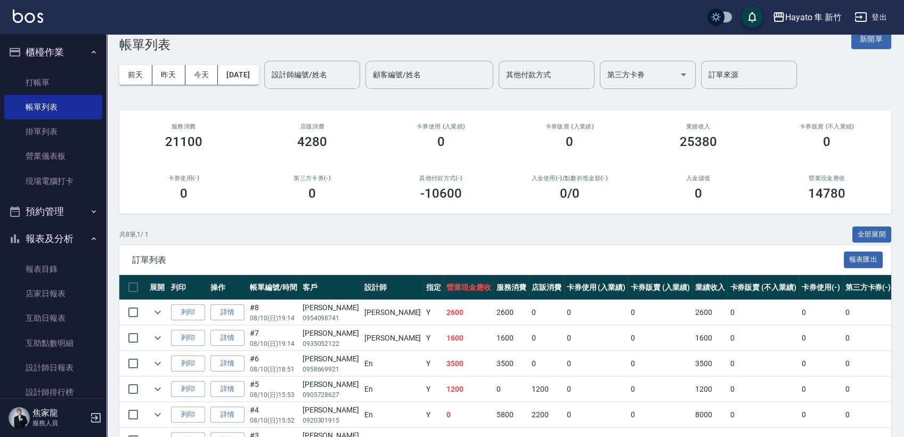
scroll to position [20, 0]
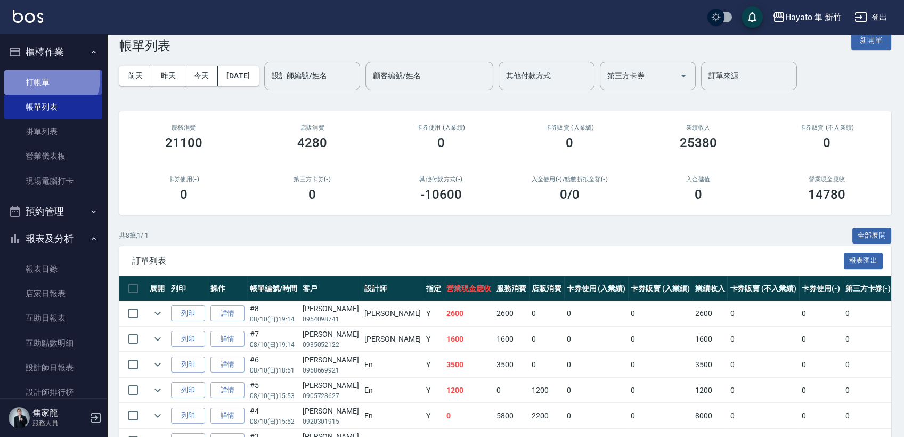
click at [46, 78] on link "打帳單" at bounding box center [53, 82] width 98 height 25
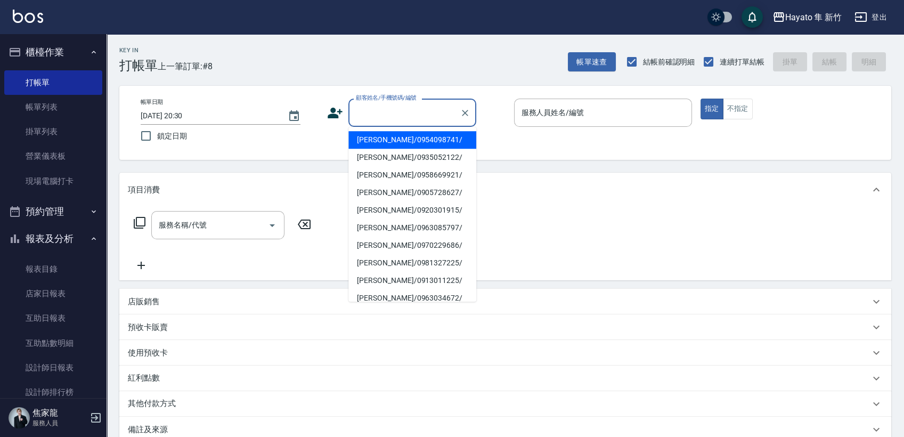
click at [381, 112] on input "顧客姓名/手機號碼/編號" at bounding box center [404, 112] width 102 height 19
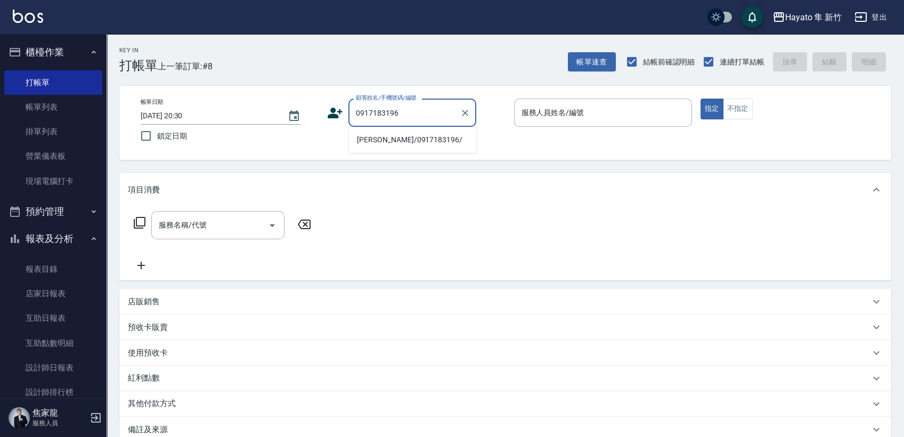
click at [405, 139] on li "[PERSON_NAME]/0917183196/" at bounding box center [412, 140] width 128 height 18
type input "[PERSON_NAME]/0917183196/"
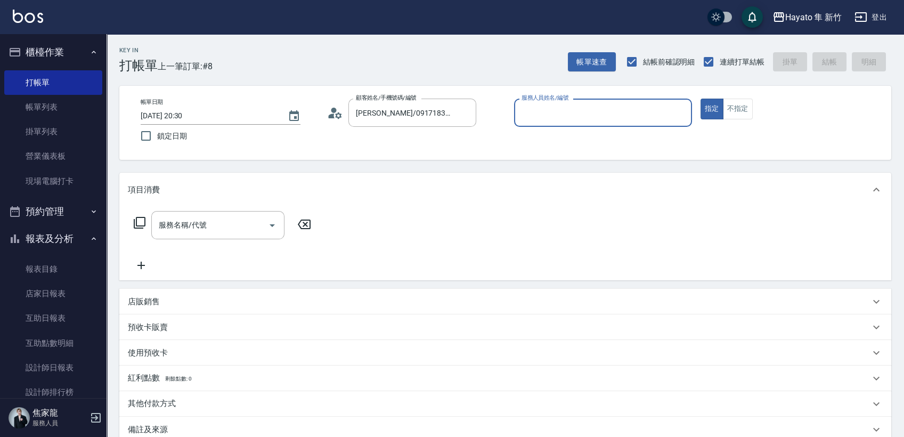
type input "[PERSON_NAME](無代號)"
drag, startPoint x: 237, startPoint y: 237, endPoint x: 221, endPoint y: 237, distance: 16.0
click at [235, 238] on div "服務名稱/代號" at bounding box center [217, 225] width 133 height 28
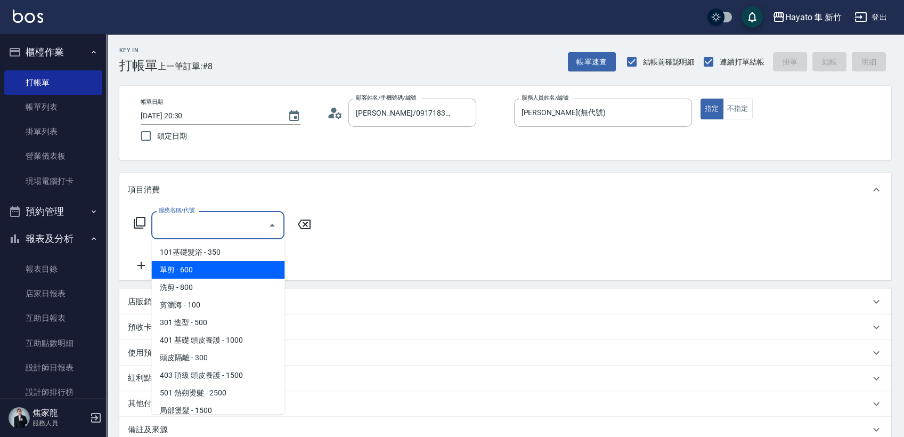
drag, startPoint x: 170, startPoint y: 266, endPoint x: 155, endPoint y: 252, distance: 20.7
click at [168, 265] on span "單剪 - 600" at bounding box center [217, 270] width 133 height 18
type input "單剪(102)"
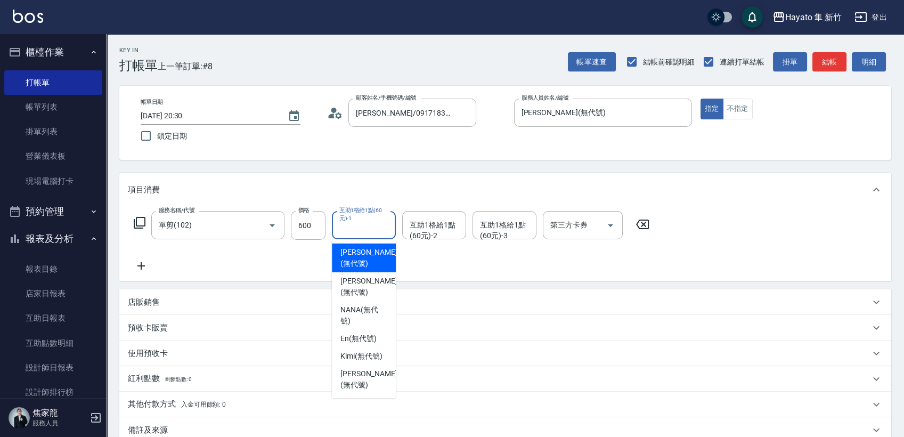
click at [355, 223] on div "互助1格給1點(60元)-1 互助1格給1點(60元)-1" at bounding box center [364, 225] width 64 height 28
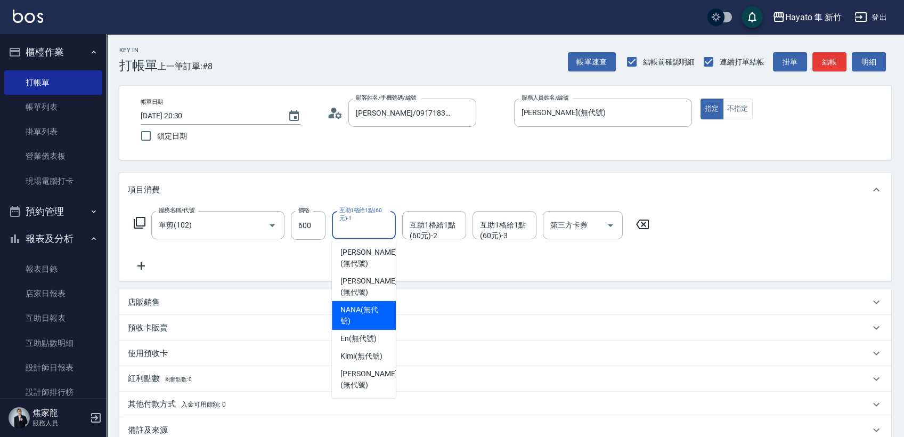
click at [369, 304] on span "NANA (無代號)" at bounding box center [363, 315] width 47 height 22
type input "NANA(無代號)"
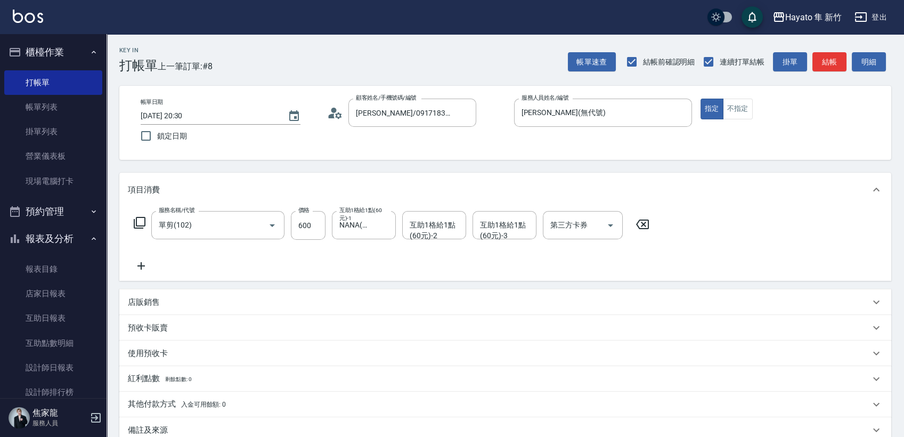
click at [150, 264] on icon at bounding box center [141, 265] width 27 height 13
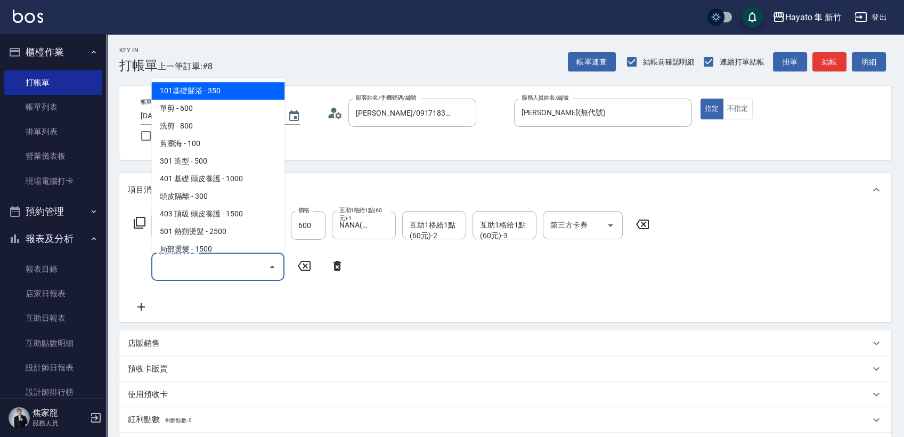
click at [196, 268] on input "服務名稱/代號" at bounding box center [210, 266] width 108 height 19
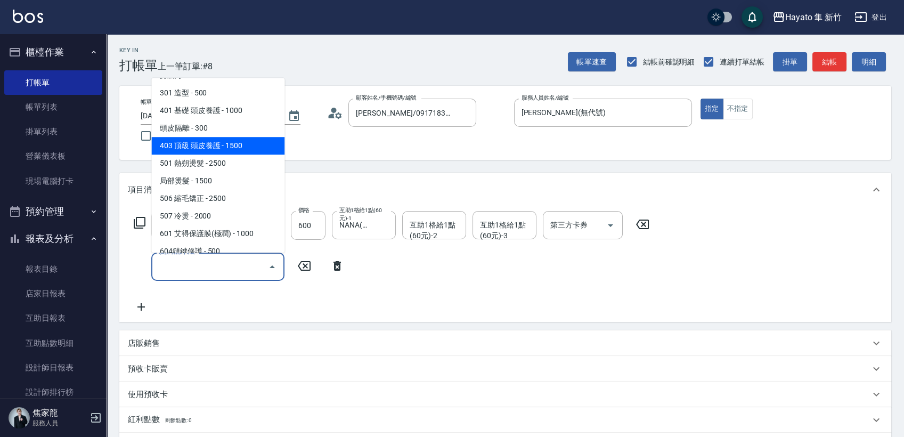
scroll to position [118, 0]
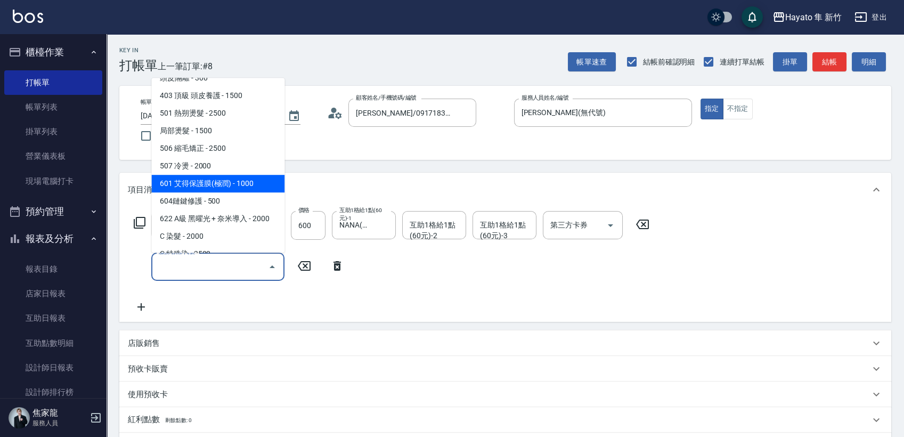
click at [219, 182] on span "601 艾得保護膜(極潤) - 1000" at bounding box center [217, 184] width 133 height 18
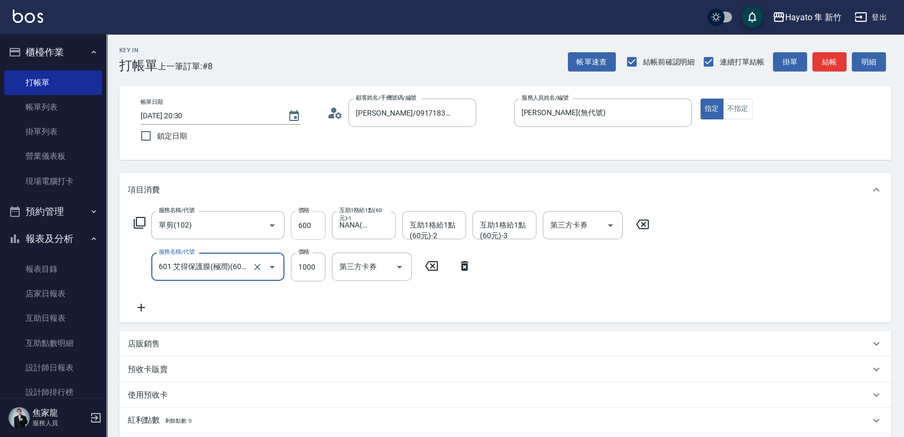
type input "601 艾得保護膜(極潤)(601)"
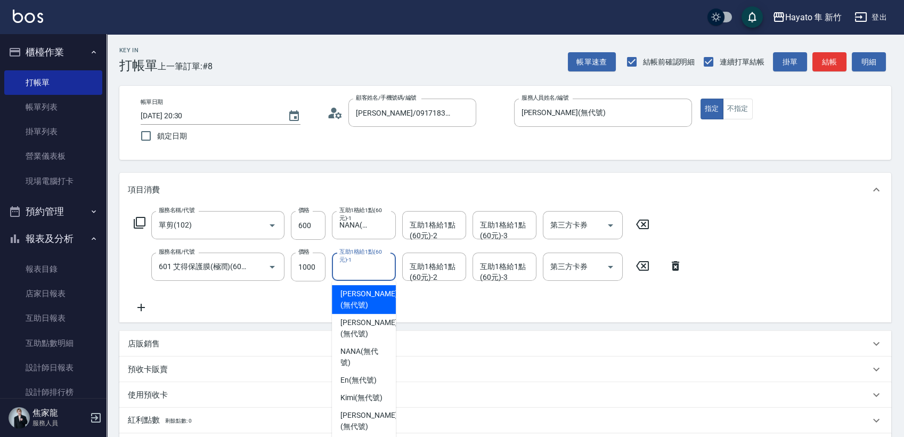
click at [347, 275] on div "互助1格給1點(60元)-1 互助1格給1點(60元)-1" at bounding box center [364, 266] width 64 height 28
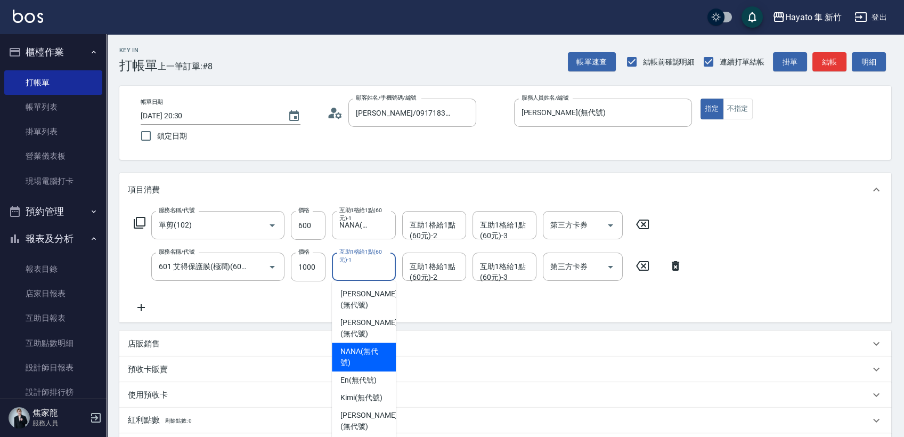
click at [349, 346] on span "NANA (無代號)" at bounding box center [363, 357] width 47 height 22
type input "NANA(無代號)"
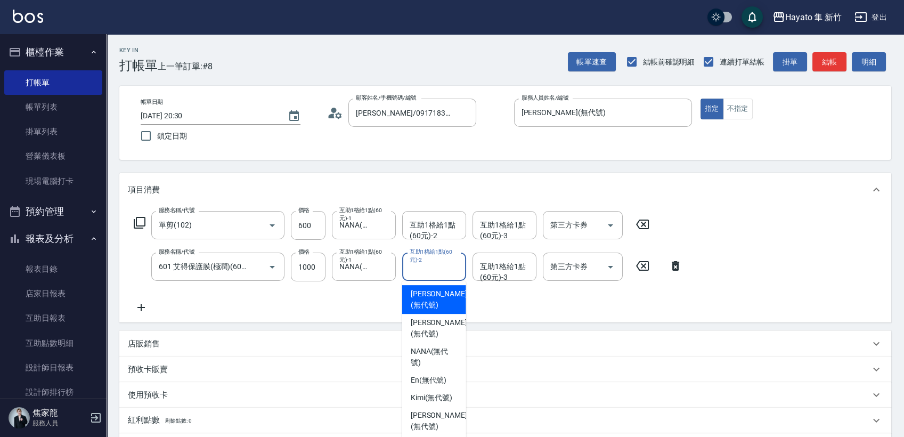
click at [445, 265] on div "互助1格給1點(60元)-2 互助1格給1點(60元)-2" at bounding box center [434, 266] width 64 height 28
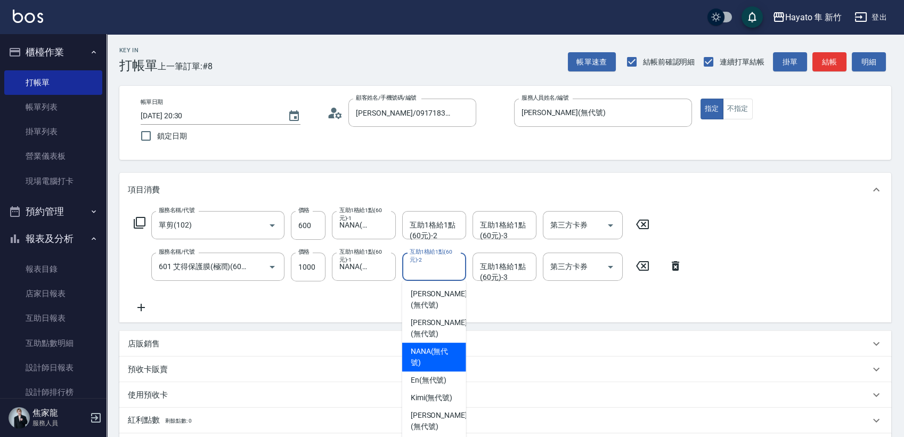
click at [418, 346] on span "NANA (無代號)" at bounding box center [434, 357] width 47 height 22
type input "NANA(無代號)"
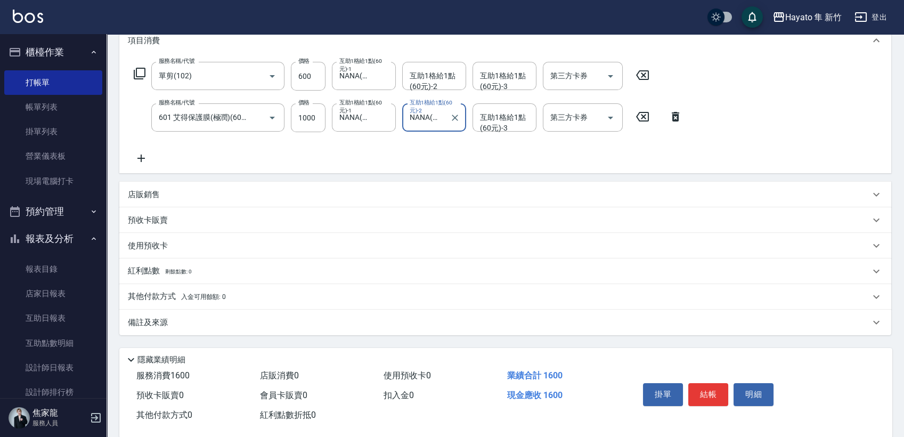
scroll to position [166, 0]
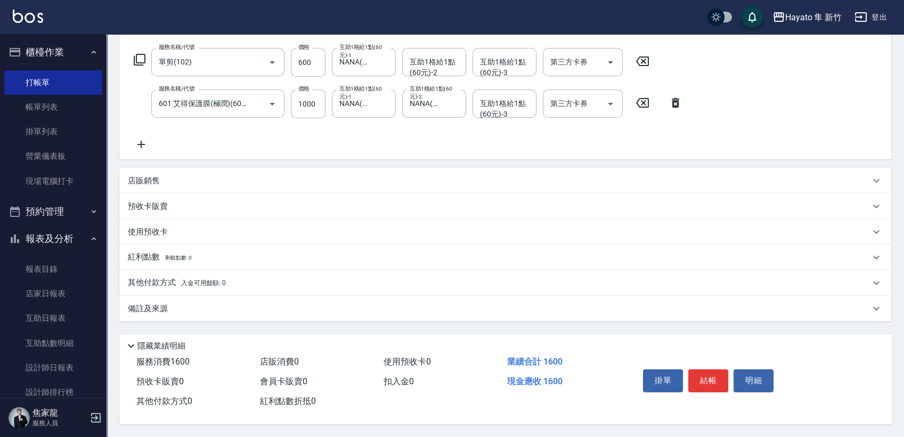
click at [210, 308] on div "備註及來源" at bounding box center [499, 308] width 742 height 11
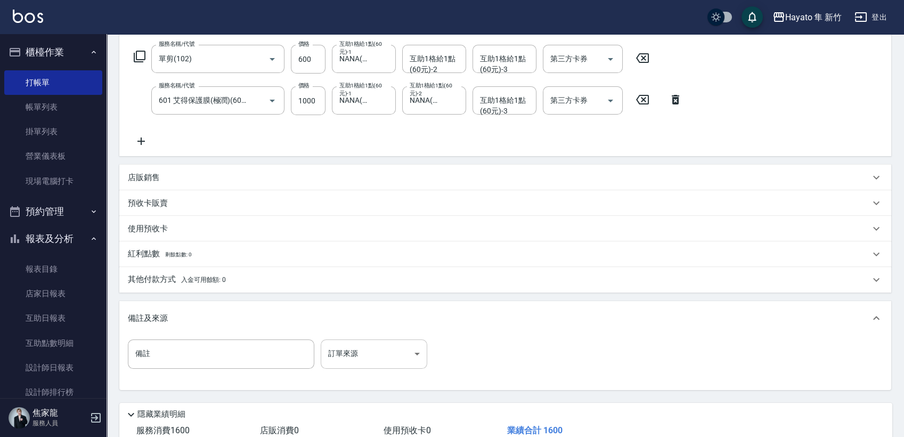
click at [369, 354] on body "Hayato 隼 新竹 登出 櫃檯作業 打帳單 帳單列表 掛單列表 營業儀表板 現場電腦打卡 預約管理 預約管理 報表及分析 報表目錄 店家日報表 互助日報表…" at bounding box center [452, 170] width 904 height 672
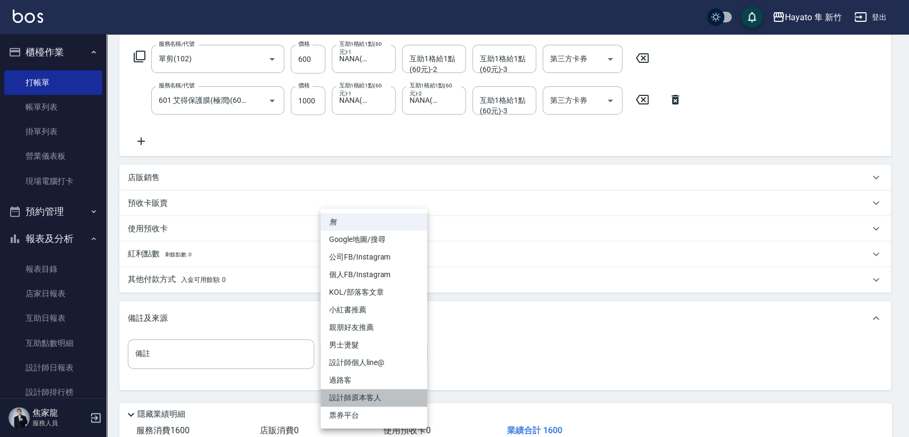
click at [369, 400] on li "設計師原本客人" at bounding box center [374, 398] width 107 height 18
type input "設計師原本客人"
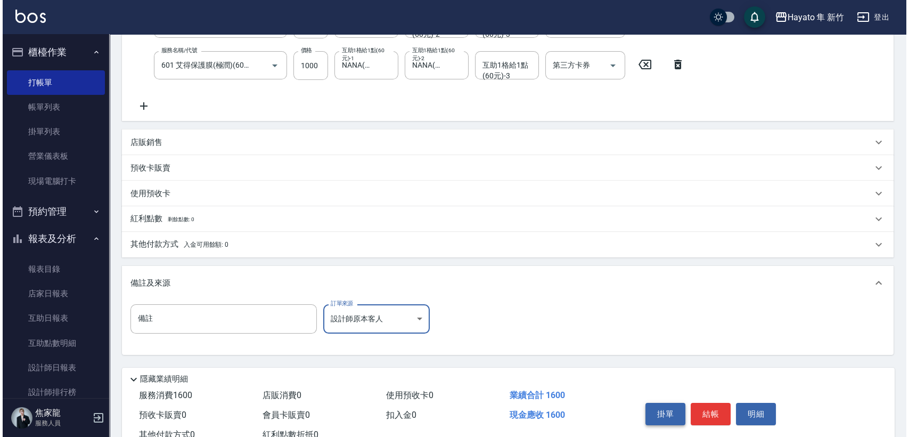
scroll to position [238, 0]
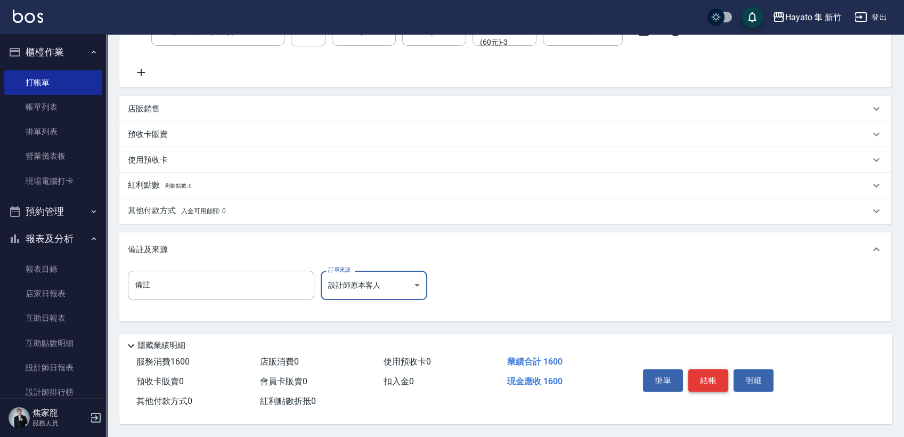
drag, startPoint x: 712, startPoint y: 379, endPoint x: 708, endPoint y: 385, distance: 6.2
click at [710, 380] on button "結帳" at bounding box center [708, 380] width 40 height 22
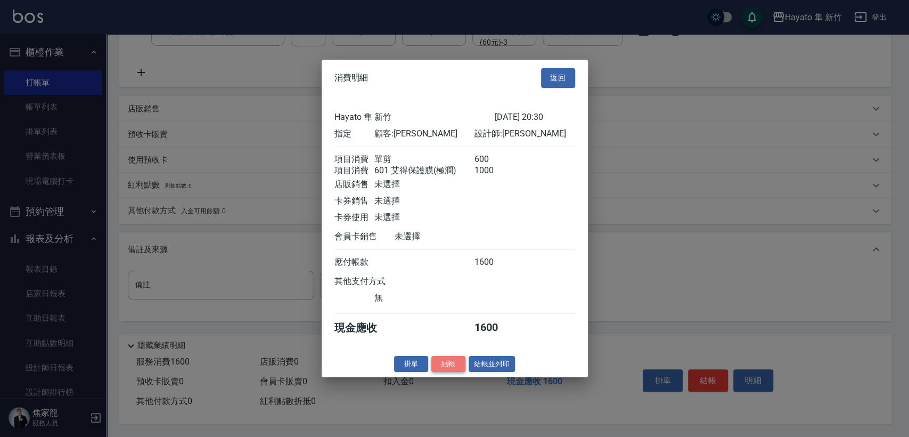
click at [446, 371] on button "結帳" at bounding box center [448, 363] width 34 height 17
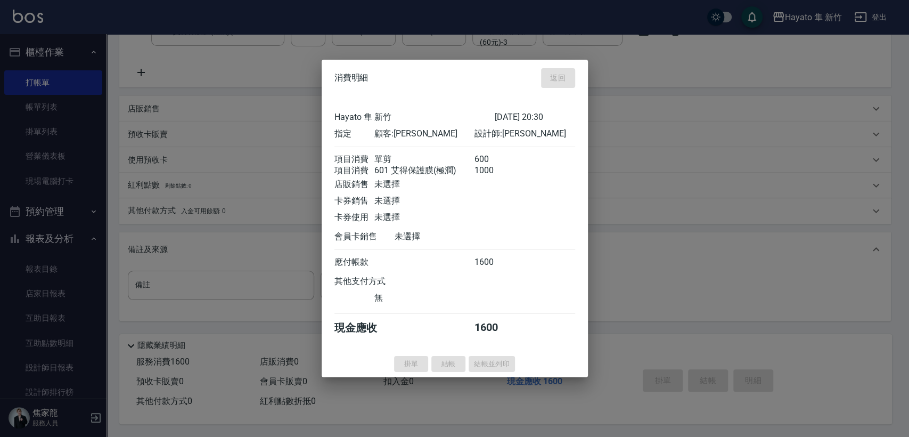
type input "[DATE] 20:31"
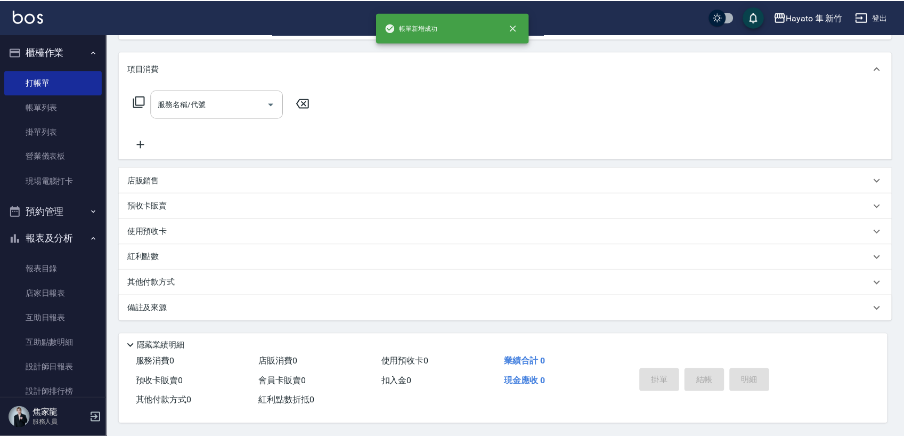
scroll to position [0, 0]
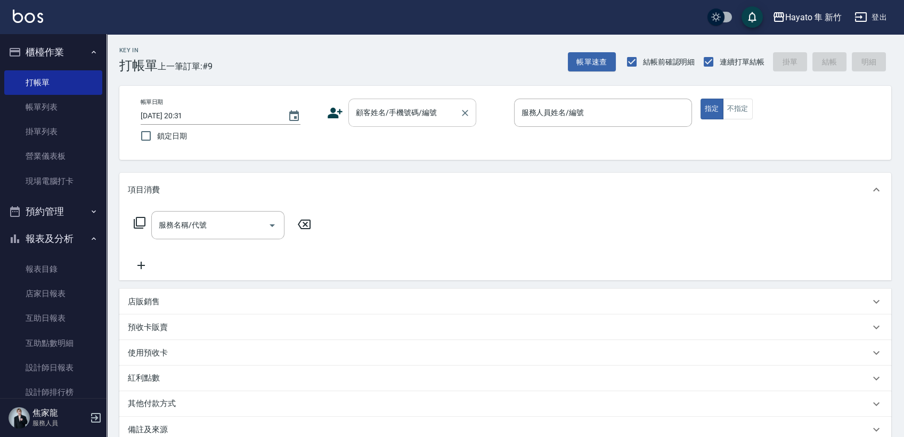
click at [399, 102] on div "顧客姓名/手機號碼/編號" at bounding box center [412, 113] width 128 height 28
click at [332, 114] on icon at bounding box center [335, 113] width 15 height 11
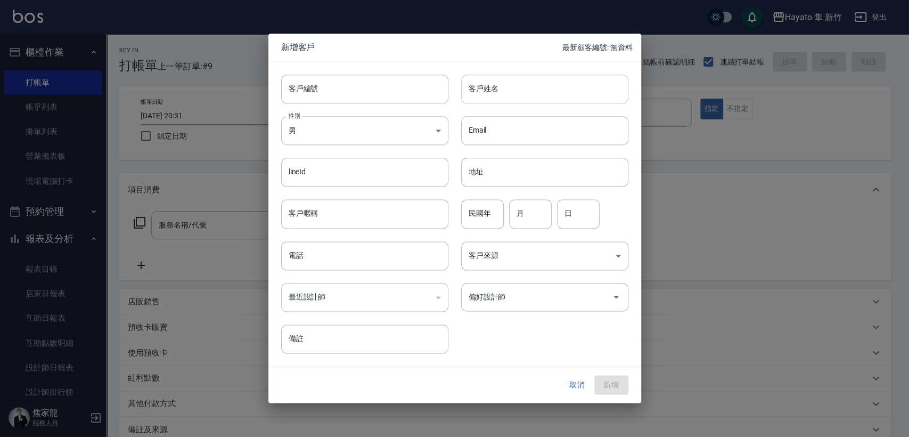
click at [507, 80] on input "客戶姓名" at bounding box center [544, 89] width 167 height 29
click at [500, 93] on input "江函" at bounding box center [544, 89] width 167 height 29
type input "[PERSON_NAME]"
drag, startPoint x: 469, startPoint y: 86, endPoint x: 580, endPoint y: 108, distance: 112.8
click at [580, 108] on div "客戶編號 客戶編號 客戶姓名 [PERSON_NAME] 客戶姓名 性別 男 [DEMOGRAPHIC_DATA] 性別 Email Email lineId…" at bounding box center [448, 207] width 360 height 291
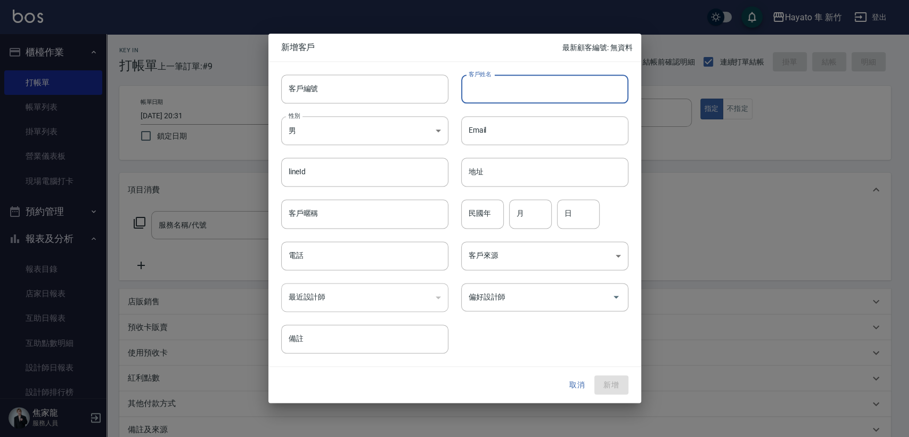
paste input "[PERSON_NAME]"
type input "[PERSON_NAME]"
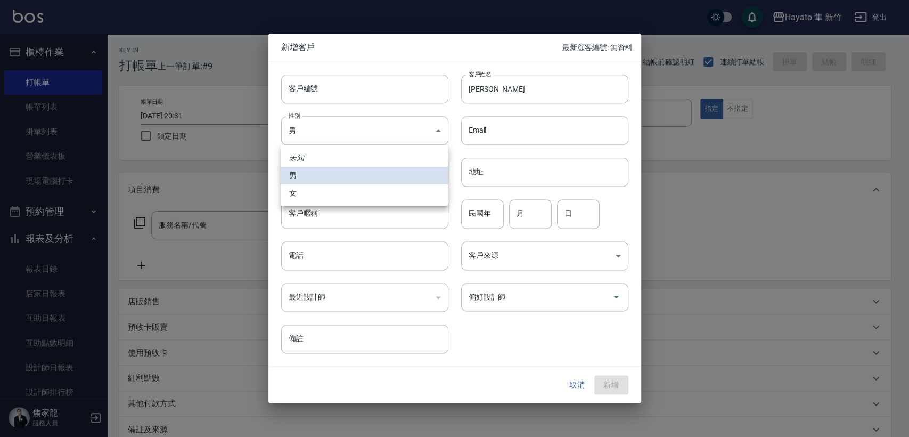
drag, startPoint x: 381, startPoint y: 127, endPoint x: 377, endPoint y: 186, distance: 59.3
click at [380, 129] on body "Hayato 隼 新竹 登出 櫃檯作業 打帳單 帳單列表 掛單列表 營業儀表板 現場電腦打卡 預約管理 預約管理 報表及分析 報表目錄 店家日報表 互助日報表…" at bounding box center [454, 279] width 909 height 558
click at [371, 197] on li "女" at bounding box center [364, 193] width 167 height 18
type input "[DEMOGRAPHIC_DATA]"
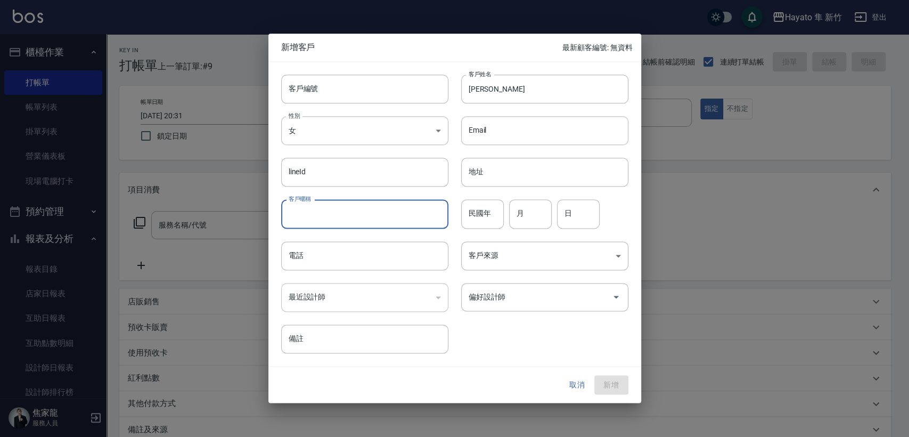
click at [370, 216] on input "客戶暱稱" at bounding box center [364, 214] width 167 height 29
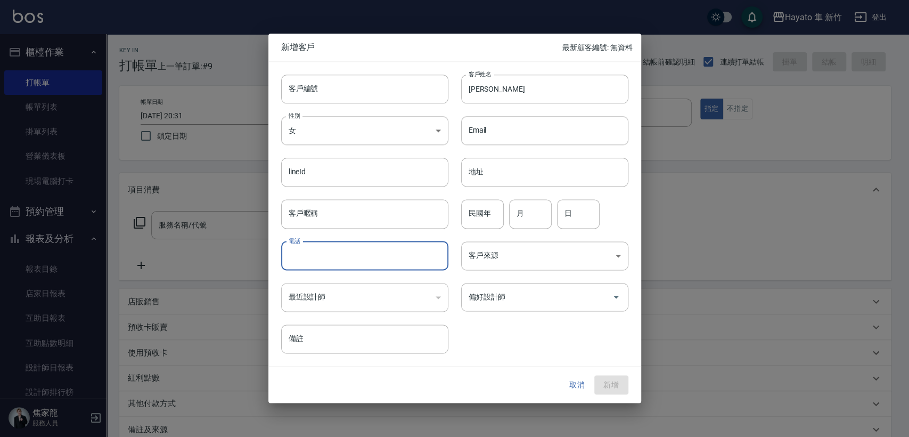
click at [352, 261] on input "電話" at bounding box center [364, 255] width 167 height 29
type input "0910167227"
click at [529, 255] on body "Hayato 隼 新竹 登出 櫃檯作業 打帳單 帳單列表 掛單列表 營業儀表板 現場電腦打卡 預約管理 預約管理 報表及分析 報表目錄 店家日報表 互助日報表…" at bounding box center [454, 279] width 909 height 558
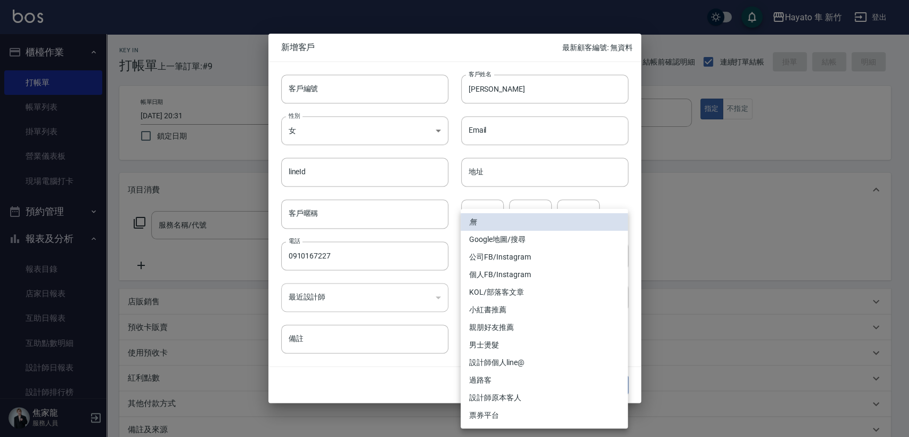
click at [506, 235] on li "Google地圖/搜尋" at bounding box center [544, 240] width 167 height 18
type input "Google地圖/搜尋"
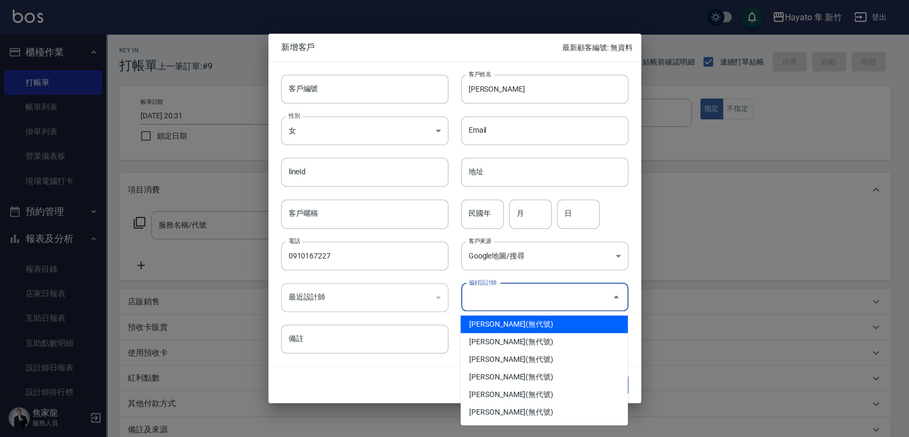
click at [515, 291] on input "偏好設計師" at bounding box center [537, 297] width 142 height 19
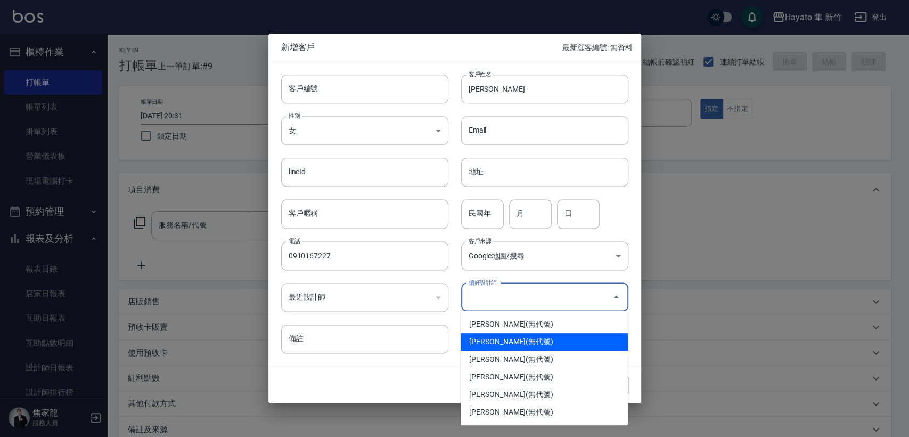
click at [511, 343] on li "[PERSON_NAME](無代號)" at bounding box center [544, 342] width 167 height 18
type input "[PERSON_NAME]"
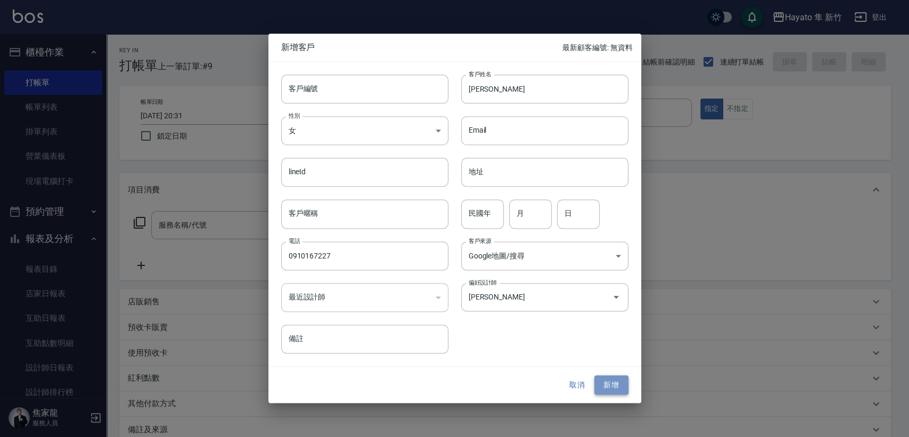
click at [605, 375] on button "新增" at bounding box center [611, 385] width 34 height 20
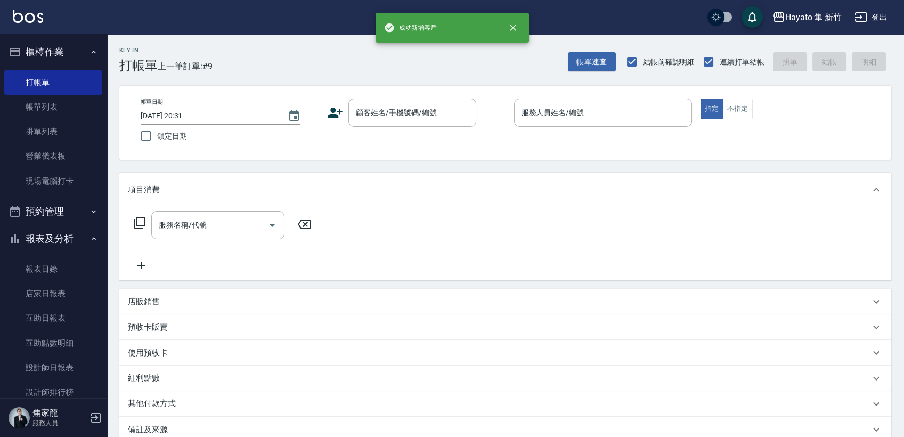
drag, startPoint x: 387, startPoint y: 99, endPoint x: 381, endPoint y: 161, distance: 62.6
click at [388, 105] on div "顧客姓名/手機號碼/編號" at bounding box center [412, 113] width 128 height 28
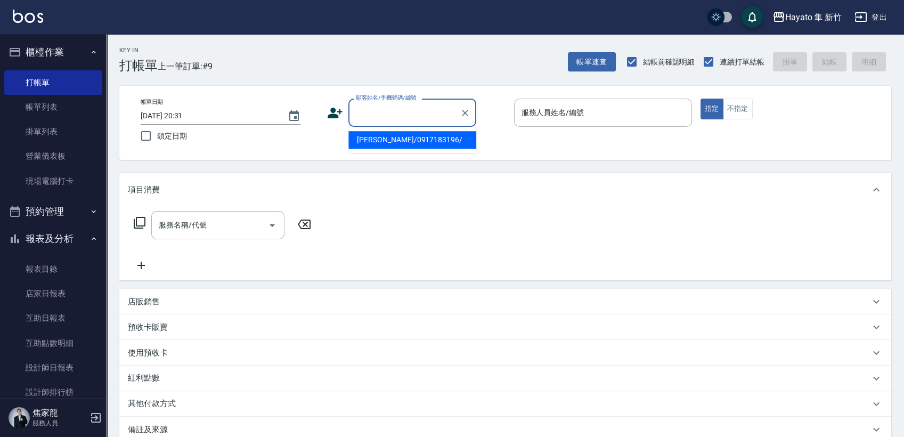
click at [380, 163] on div "Key In 打帳單 上一筆訂單:#9 帳單速查 結帳前確認明細 連續打單結帳 掛單 結帳 明細 帳單日期 [DATE] 20:31 鎖定日期 顧客姓名/手機…" at bounding box center [505, 296] width 797 height 524
click at [411, 112] on input "顧客姓名/手機號碼/編號" at bounding box center [404, 112] width 102 height 19
paste input "[PERSON_NAME]"
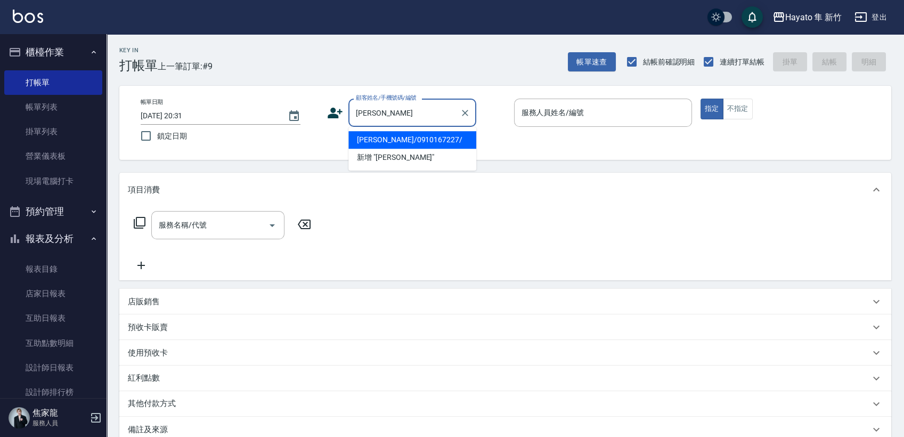
drag, startPoint x: 371, startPoint y: 136, endPoint x: 624, endPoint y: 128, distance: 253.2
click at [375, 136] on li "[PERSON_NAME]/0910167227/" at bounding box center [412, 140] width 128 height 18
type input "[PERSON_NAME]/0910167227/"
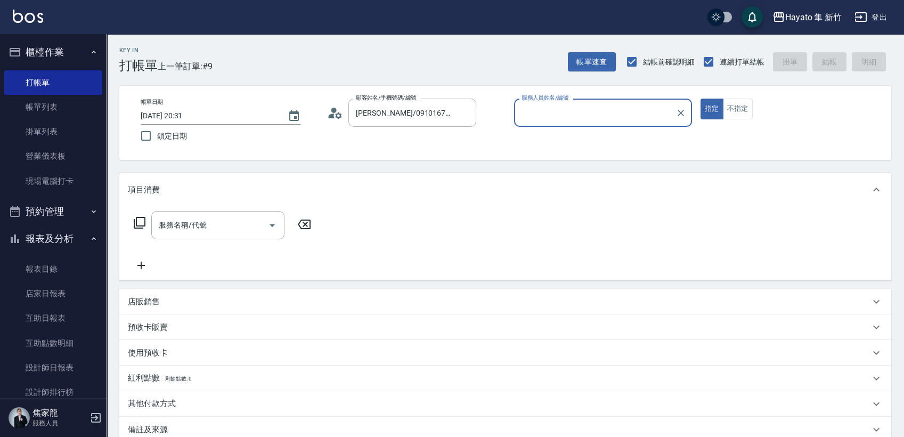
type input "[PERSON_NAME](無代號)"
click at [222, 228] on input "服務名稱/代號" at bounding box center [210, 225] width 108 height 19
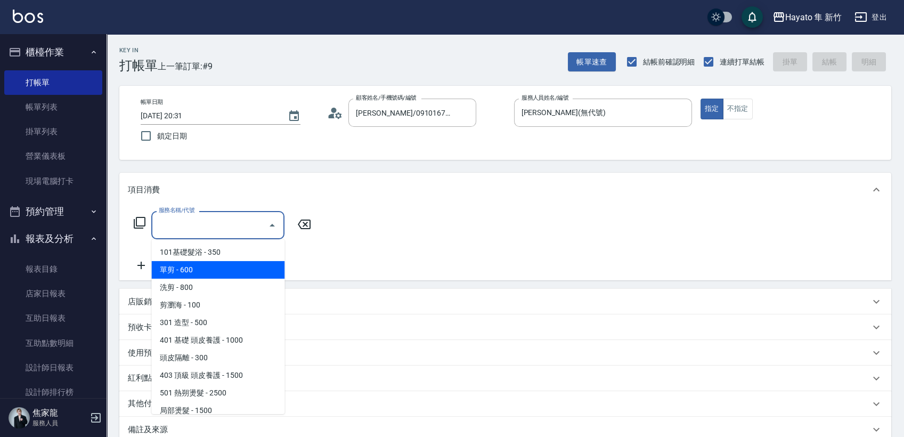
click at [221, 270] on span "單剪 - 600" at bounding box center [217, 270] width 133 height 18
type input "單剪(102)"
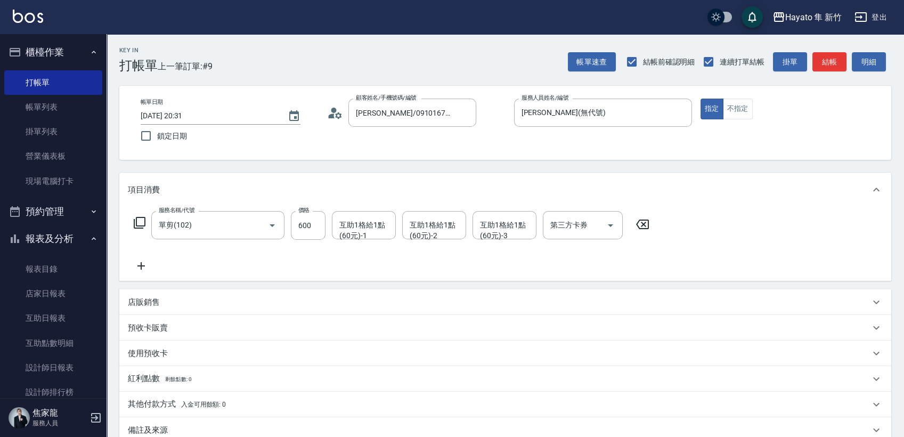
click at [146, 266] on icon at bounding box center [141, 265] width 27 height 13
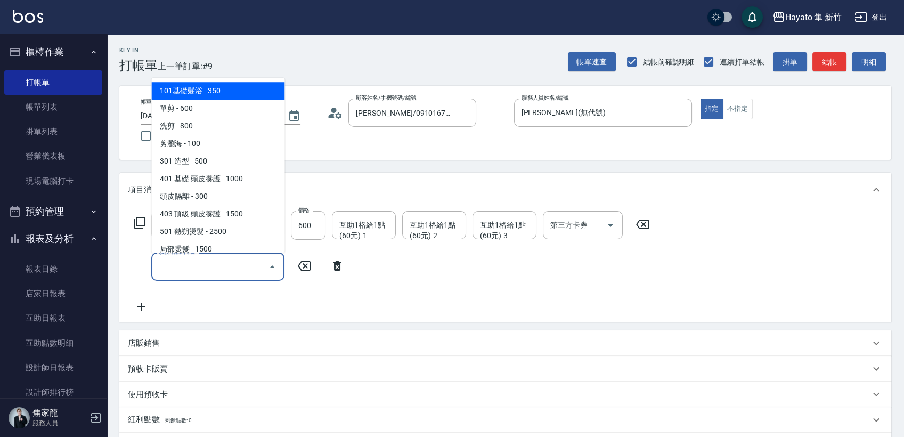
click at [196, 270] on input "服務名稱/代號" at bounding box center [210, 266] width 108 height 19
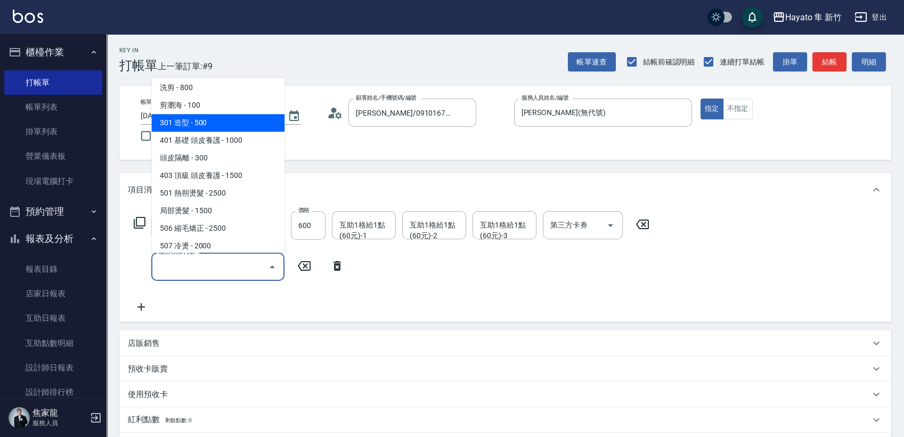
scroll to position [59, 0]
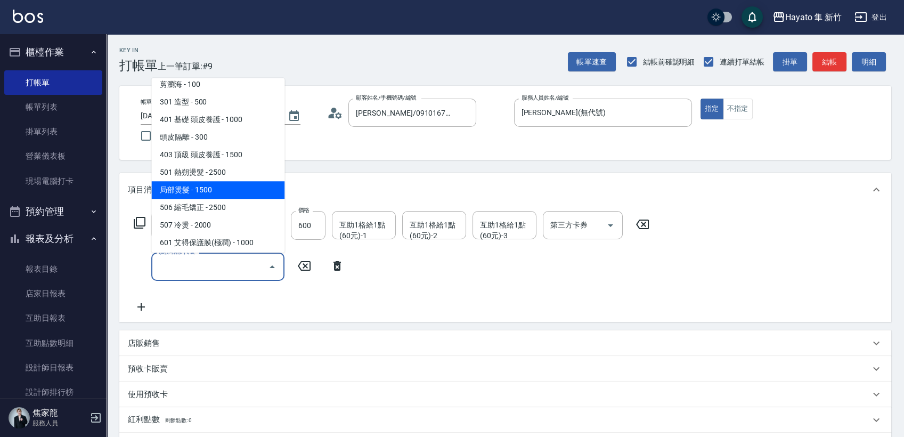
click at [373, 227] on div "互助1格給1點(60元)-1 互助1格給1點(60元)-1" at bounding box center [364, 225] width 64 height 28
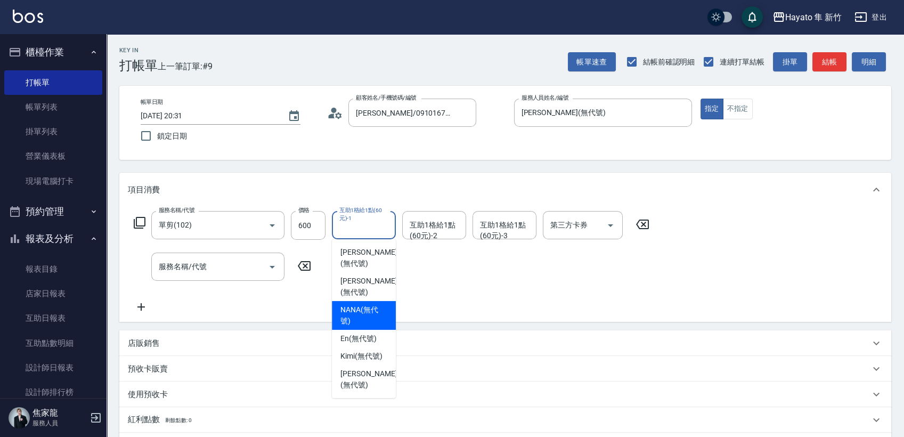
click at [361, 304] on span "NANA (無代號)" at bounding box center [363, 315] width 47 height 22
type input "NANA(無代號)"
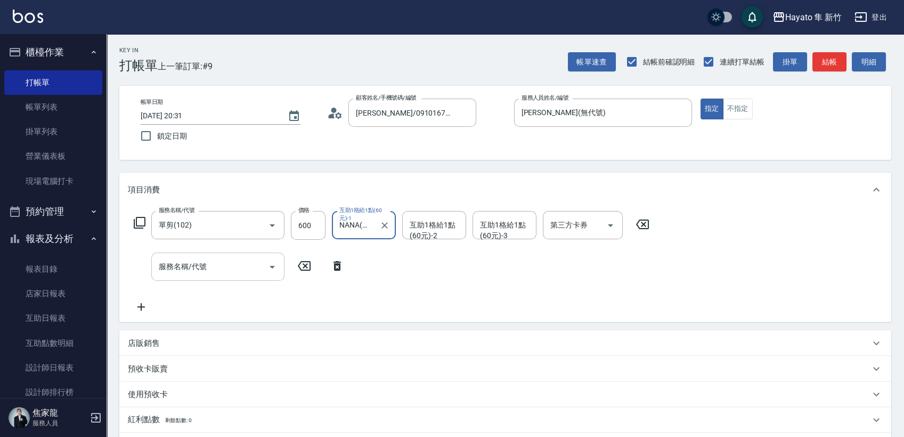
click at [209, 277] on div "服務名稱/代號" at bounding box center [217, 266] width 133 height 28
click at [224, 250] on div "服務名稱/代號 單剪(102) 服務名稱/代號 價格 600 價格 互助1格給1點(60元)-1 NANA(無代號) 互助1格給1點(60元)-1 互助1格給…" at bounding box center [392, 262] width 528 height 102
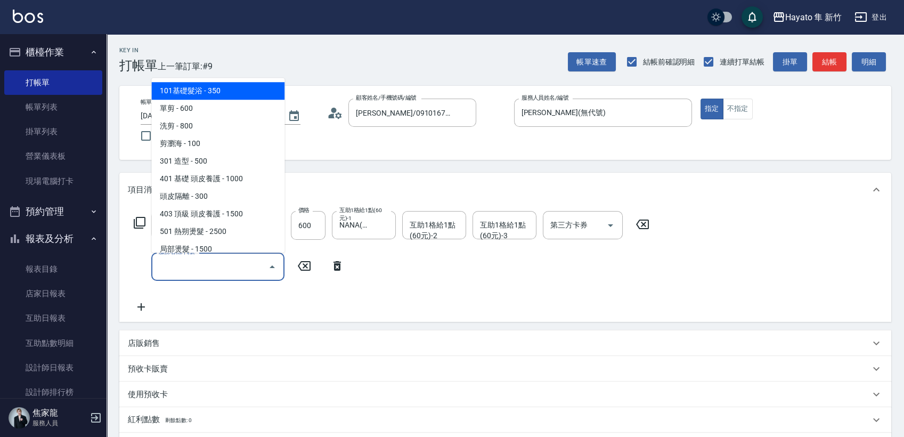
click at [224, 268] on input "服務名稱/代號" at bounding box center [210, 266] width 108 height 19
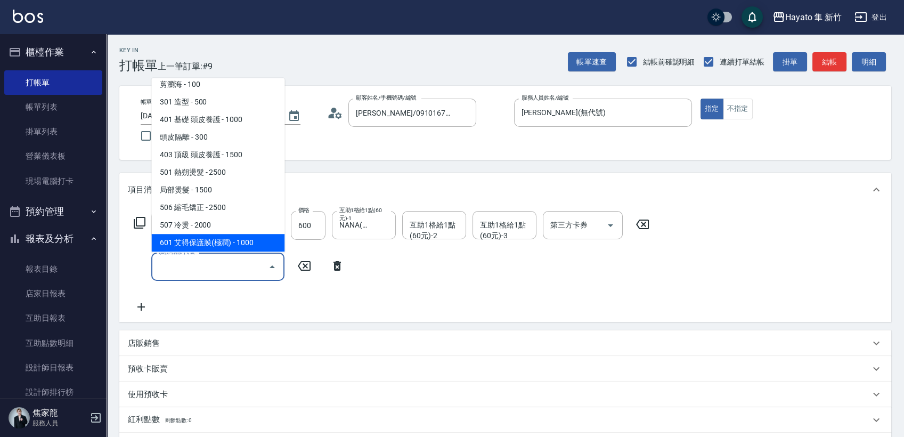
click at [230, 242] on span "601 艾得保護膜(極潤) - 1000" at bounding box center [217, 243] width 133 height 18
type input "601 艾得保護膜(極潤)(601)"
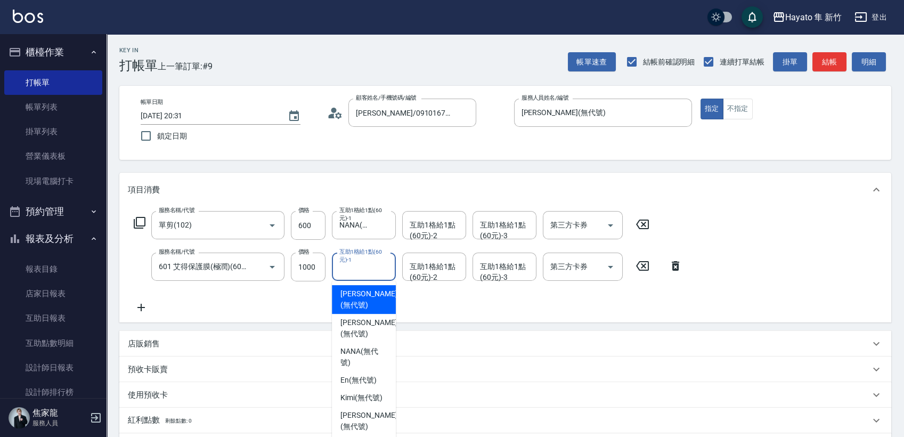
click at [359, 274] on input "互助1格給1點(60元)-1" at bounding box center [364, 266] width 54 height 19
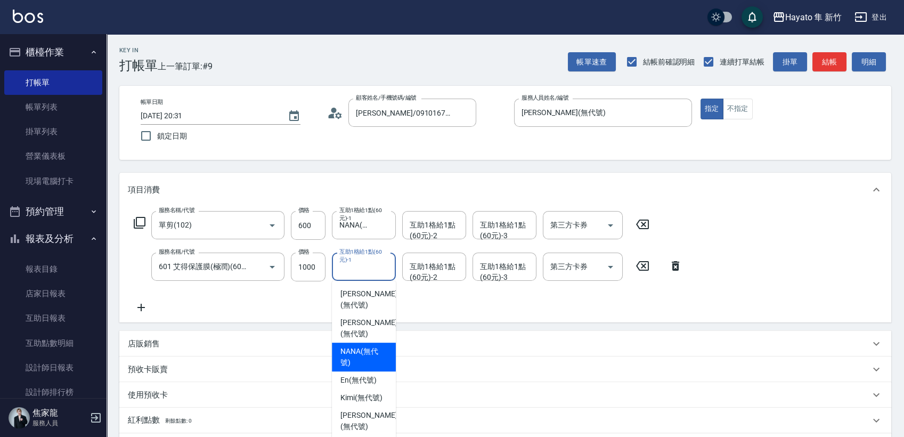
click at [341, 346] on span "NANA (無代號)" at bounding box center [363, 357] width 47 height 22
type input "NANA(無代號)"
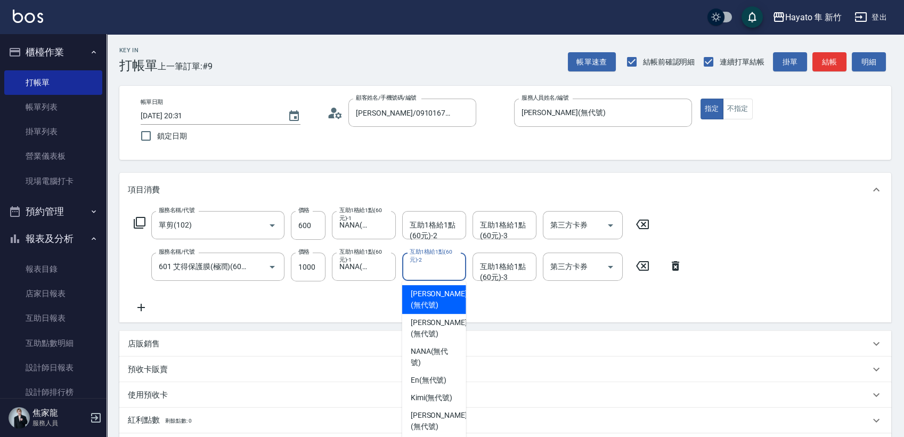
click at [424, 270] on div "互助1格給1點(60元)-2 互助1格給1點(60元)-2" at bounding box center [434, 266] width 64 height 28
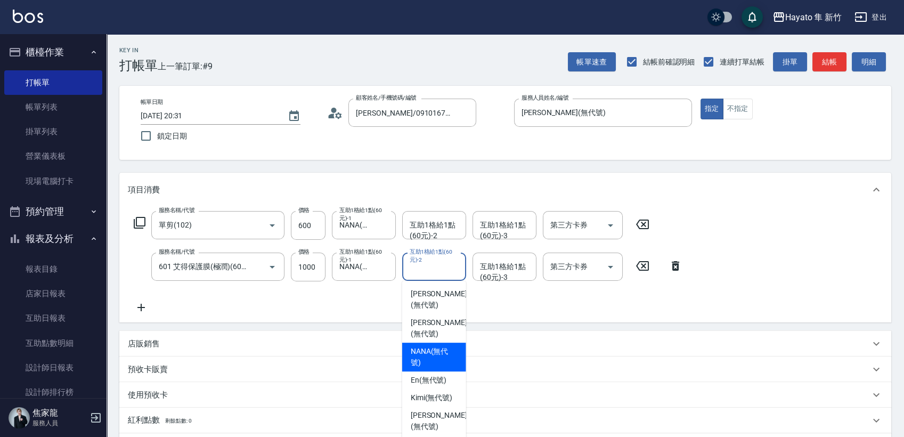
click at [422, 346] on span "NANA (無代號)" at bounding box center [434, 357] width 47 height 22
type input "NANA(無代號)"
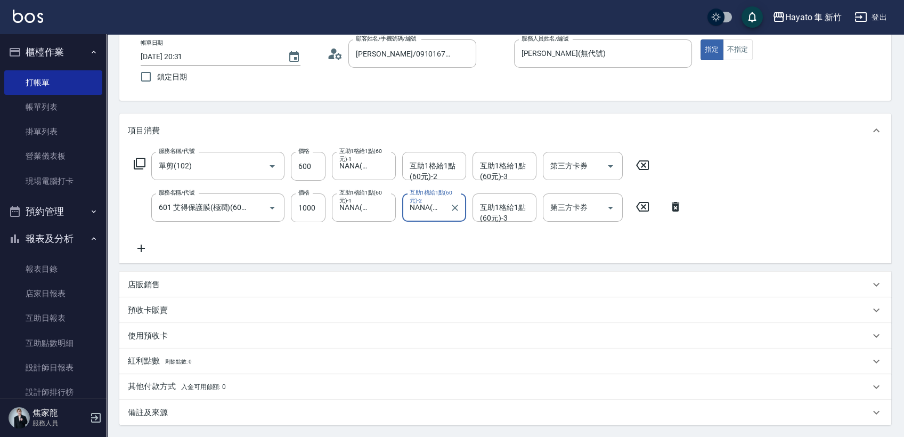
click at [134, 279] on p "店販銷售" at bounding box center [144, 284] width 32 height 11
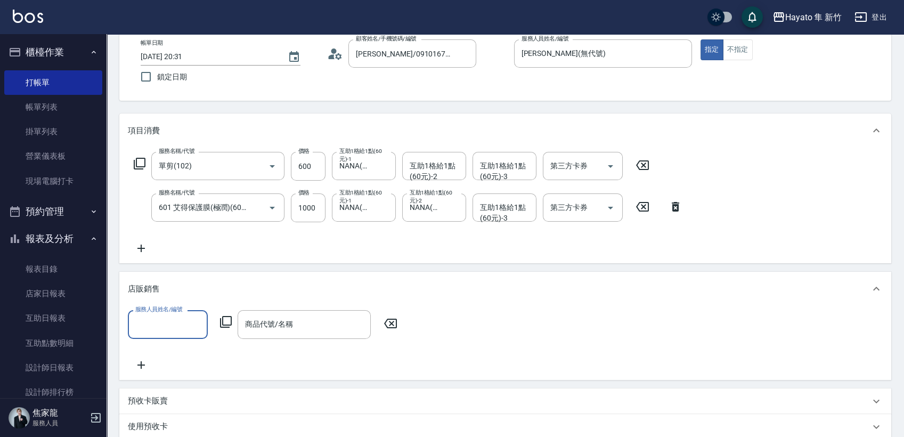
scroll to position [0, 0]
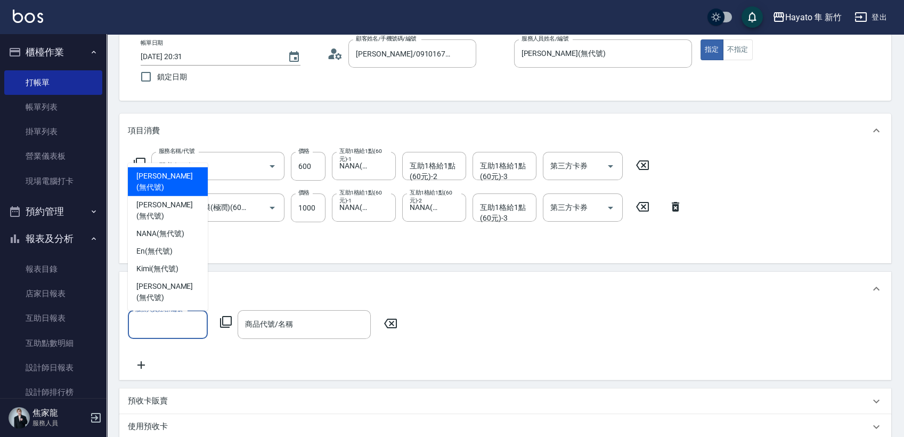
drag, startPoint x: 177, startPoint y: 320, endPoint x: 175, endPoint y: 349, distance: 28.9
click at [175, 321] on input "服務人員姓名/編號" at bounding box center [168, 324] width 70 height 19
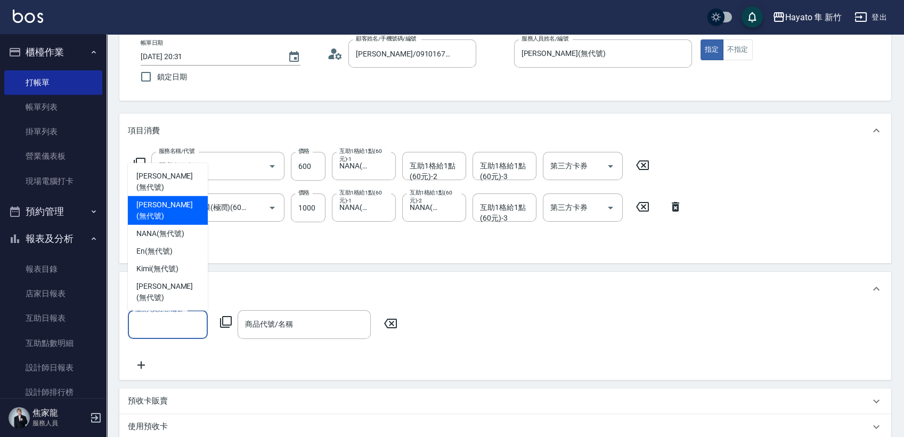
drag, startPoint x: 166, startPoint y: 225, endPoint x: 243, endPoint y: 274, distance: 91.5
click at [166, 222] on span "[PERSON_NAME] (無代號)" at bounding box center [167, 210] width 63 height 22
type input "[PERSON_NAME](無代號)"
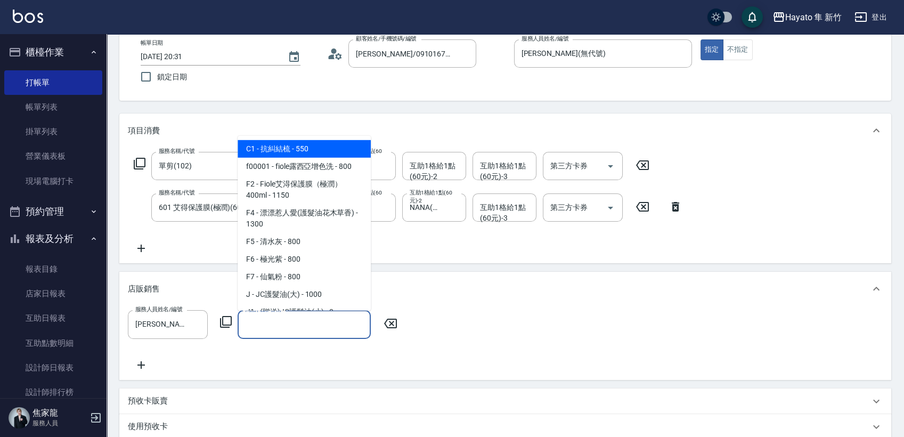
click at [316, 319] on input "商品代號/名稱" at bounding box center [304, 324] width 124 height 19
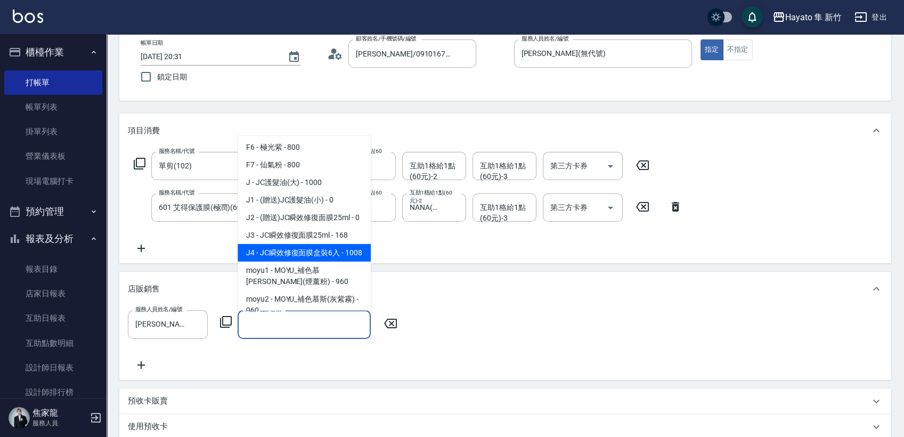
scroll to position [118, 0]
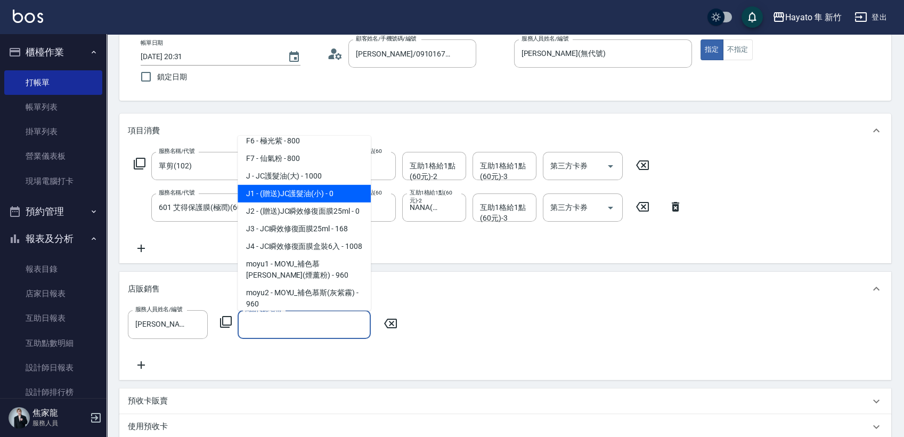
click at [276, 191] on span "J1 - (贈送)JC護髮油(小) - 0" at bounding box center [304, 194] width 133 height 18
type input "(贈送)JC護髮油(小)"
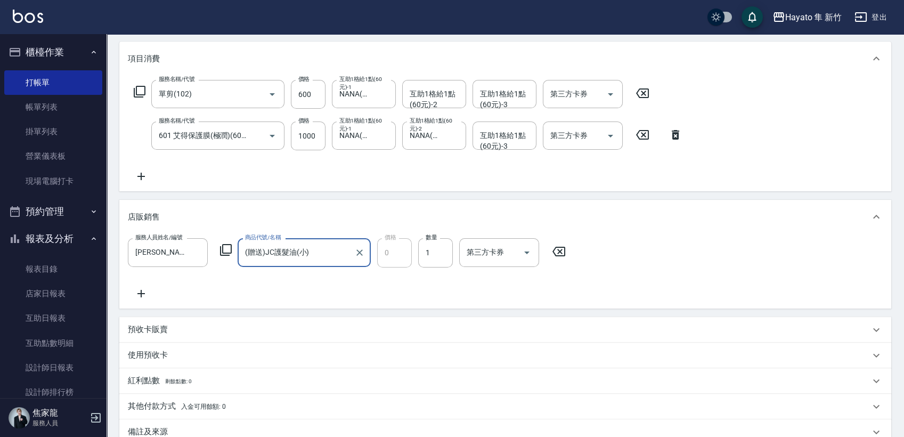
scroll to position [237, 0]
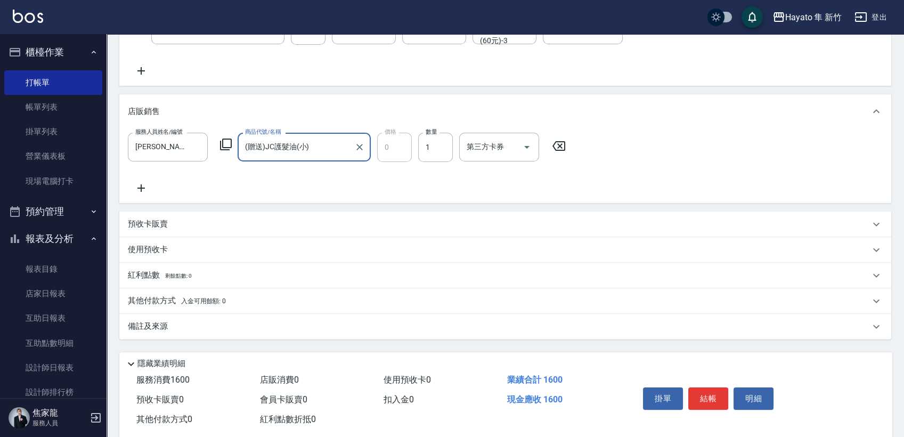
click at [186, 309] on div "其他付款方式 入金可用餘額: 0" at bounding box center [505, 301] width 772 height 26
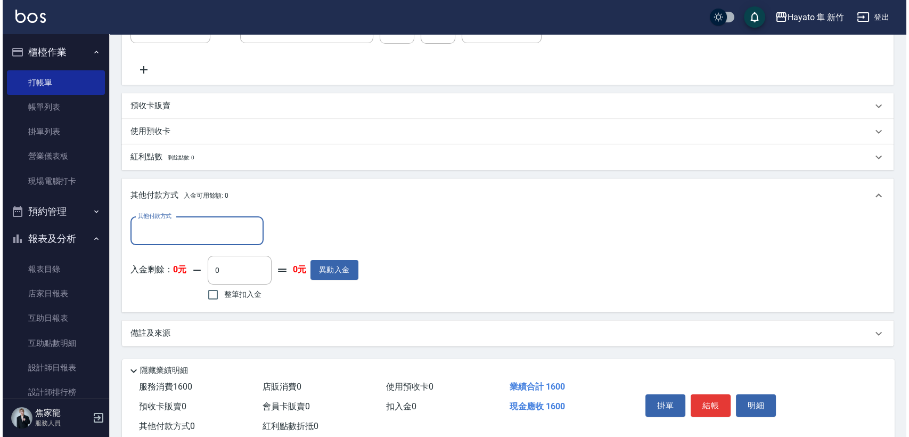
scroll to position [383, 0]
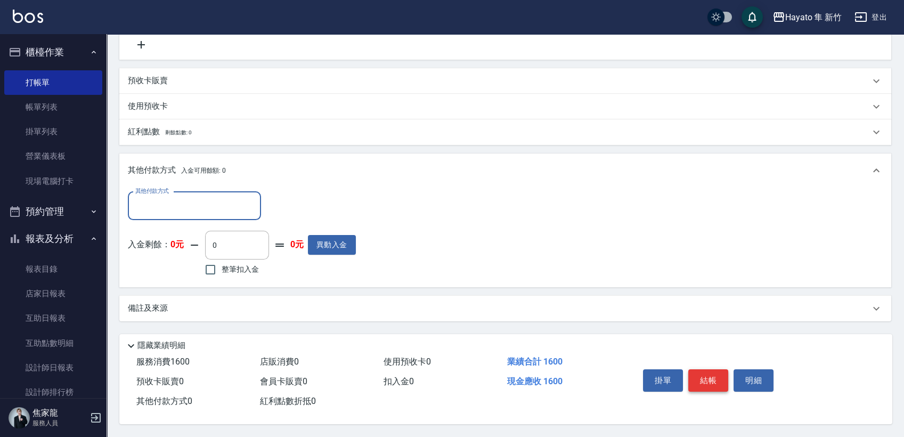
click at [705, 386] on button "結帳" at bounding box center [708, 380] width 40 height 22
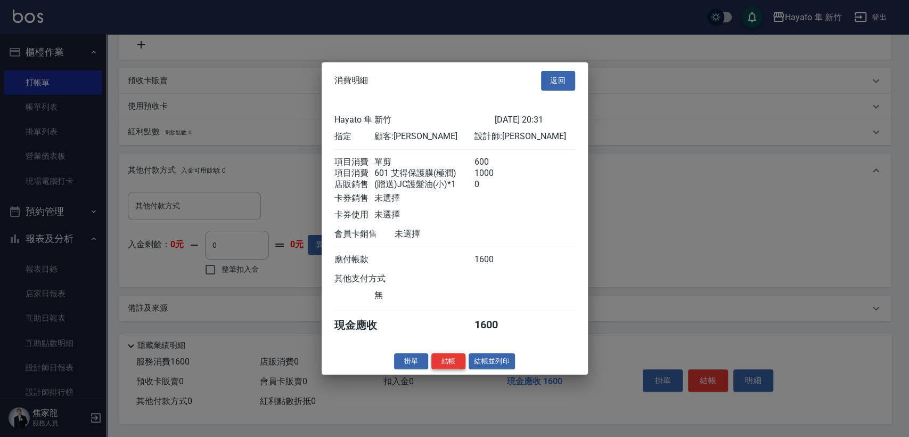
drag, startPoint x: 455, startPoint y: 363, endPoint x: 465, endPoint y: 385, distance: 23.9
click at [455, 364] on button "結帳" at bounding box center [448, 361] width 34 height 17
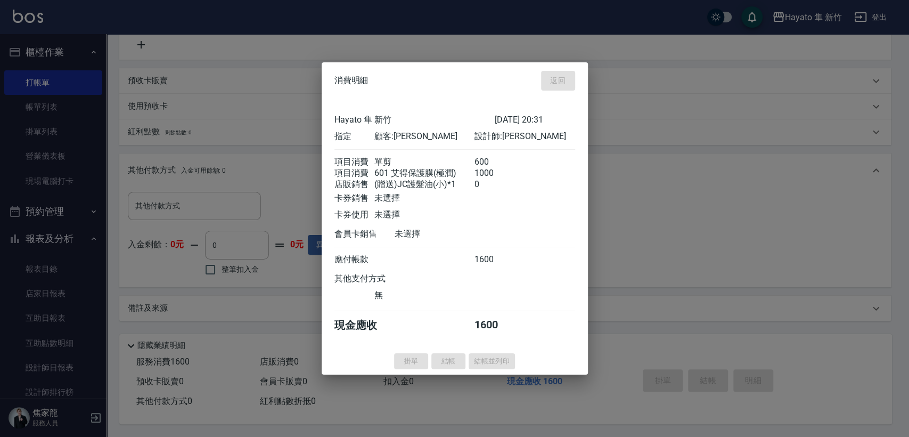
type input "[DATE] 20:33"
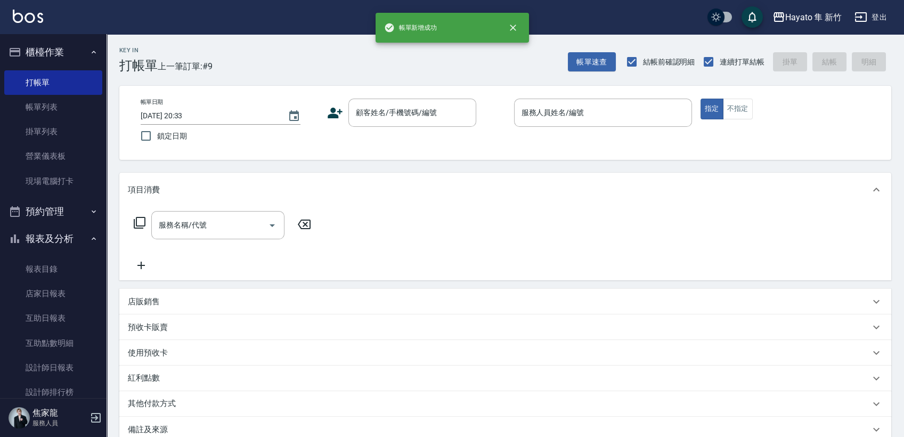
scroll to position [0, 0]
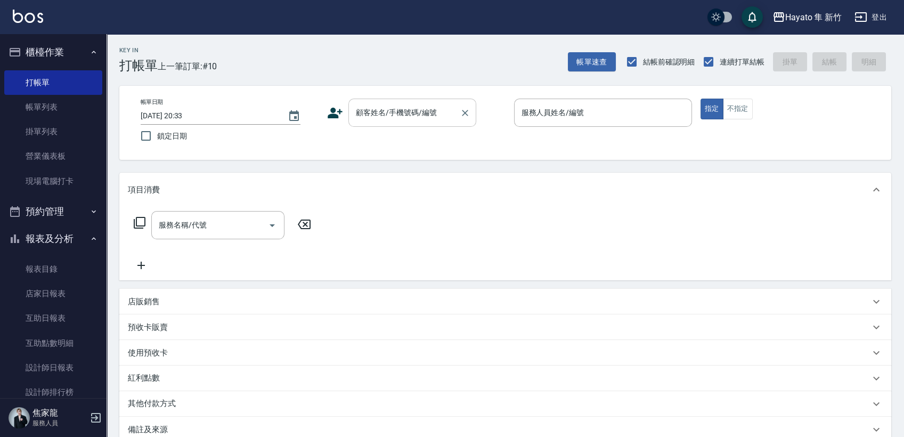
click at [377, 126] on div "顧客姓名/手機號碼/編號" at bounding box center [412, 113] width 128 height 28
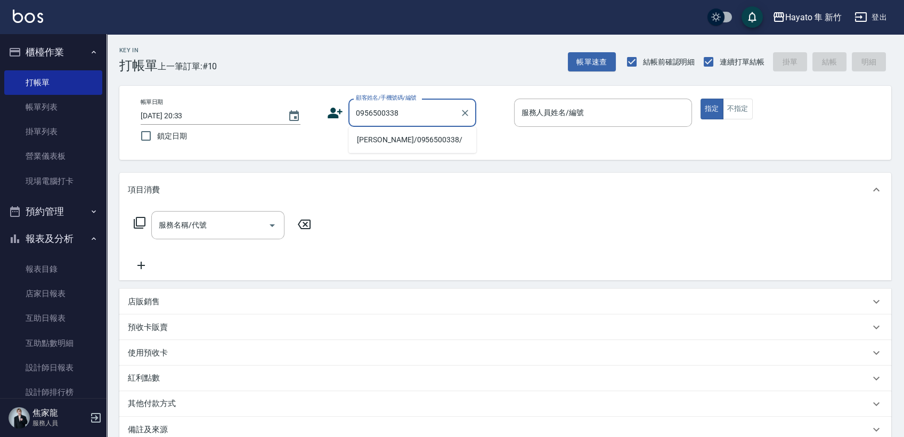
drag, startPoint x: 370, startPoint y: 133, endPoint x: 473, endPoint y: 173, distance: 110.8
click at [379, 139] on li "[PERSON_NAME]/0956500338/" at bounding box center [412, 140] width 128 height 18
type input "[PERSON_NAME]/0956500338/"
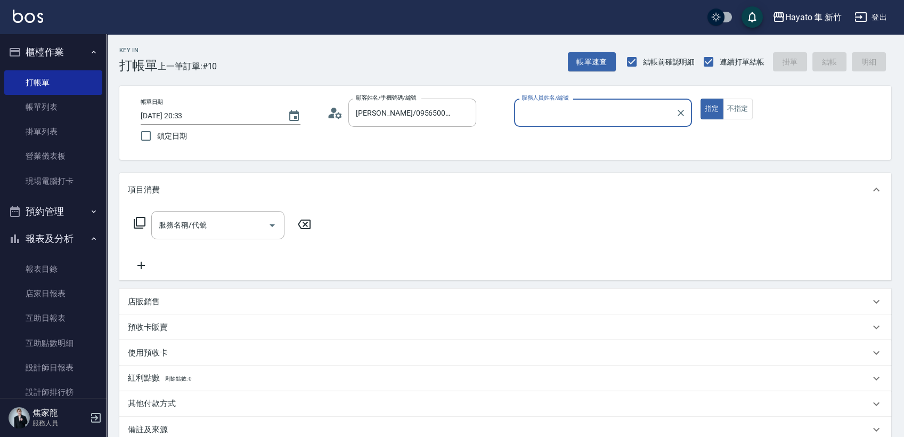
type input "[PERSON_NAME](無代號)"
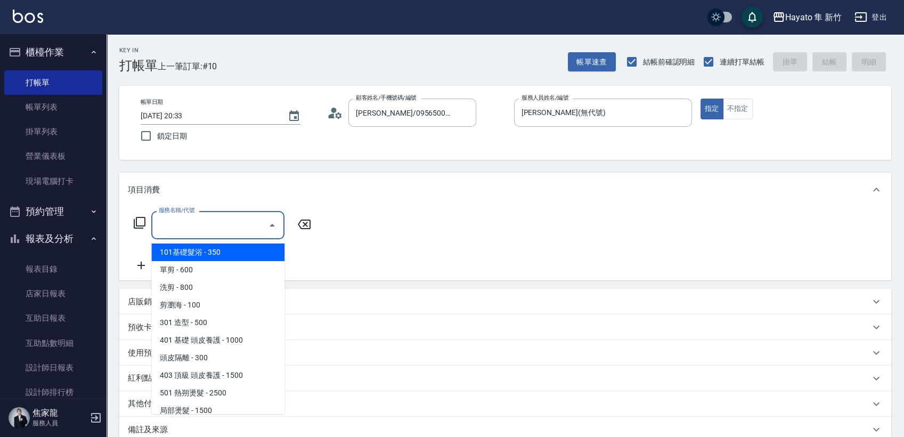
drag, startPoint x: 177, startPoint y: 221, endPoint x: 214, endPoint y: 231, distance: 38.1
click at [178, 219] on div "服務名稱/代號 服務名稱/代號" at bounding box center [217, 225] width 133 height 28
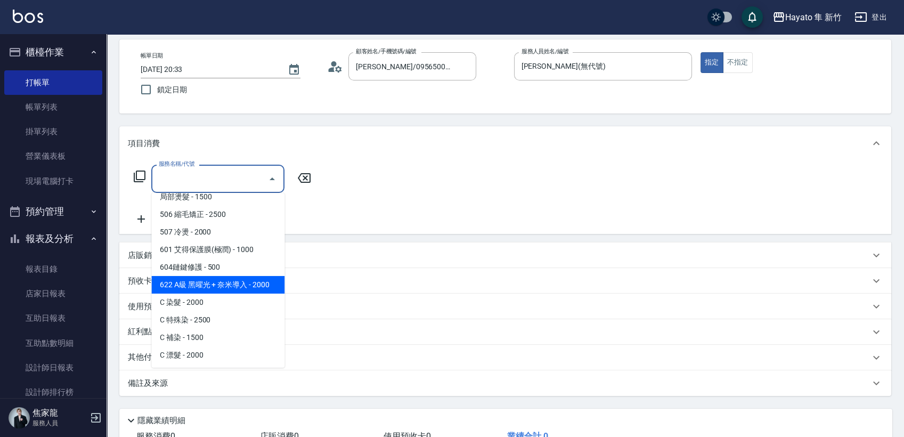
scroll to position [59, 0]
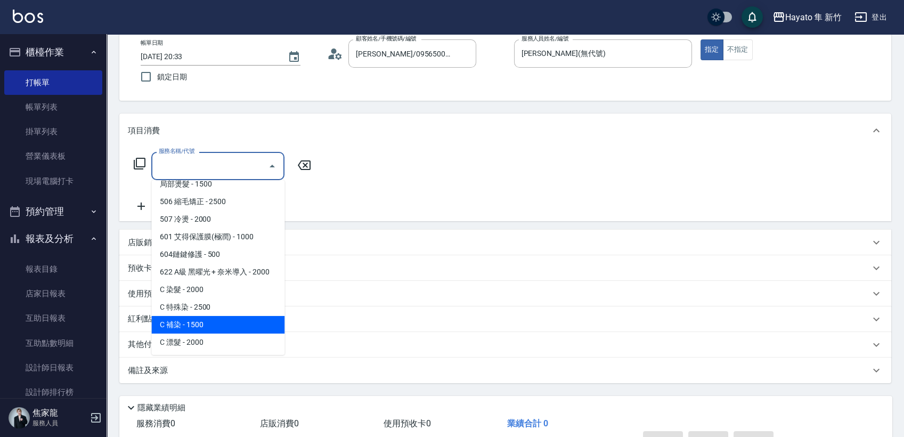
click at [207, 327] on span "C 補染 - 1500" at bounding box center [217, 325] width 133 height 18
type input "C 補染(704)"
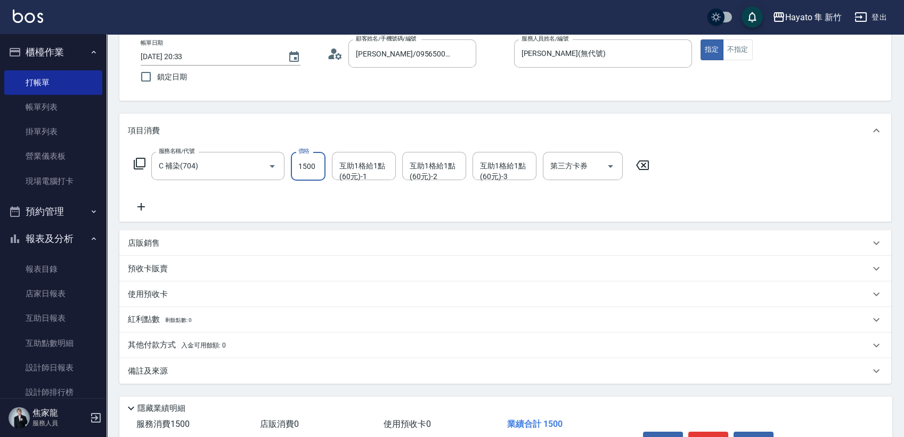
click at [315, 163] on input "1500" at bounding box center [308, 166] width 35 height 29
type input "1440"
click at [145, 207] on icon at bounding box center [141, 206] width 27 height 13
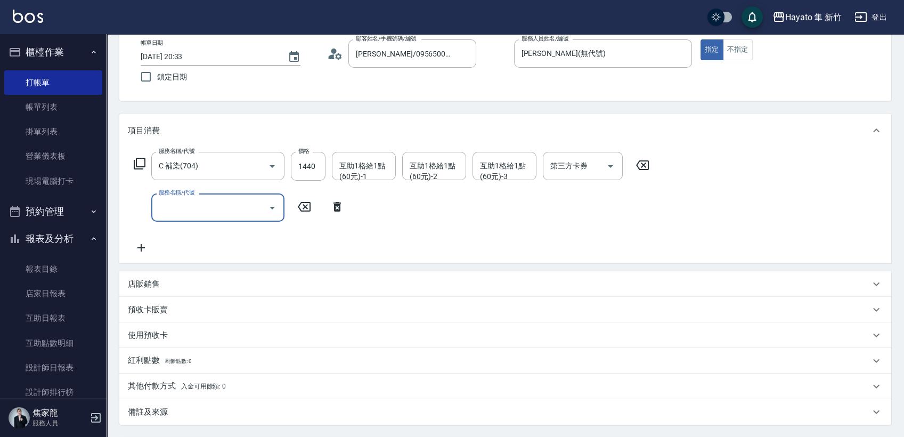
drag, startPoint x: 186, startPoint y: 214, endPoint x: 214, endPoint y: 214, distance: 27.7
click at [192, 214] on input "服務名稱/代號" at bounding box center [210, 207] width 108 height 19
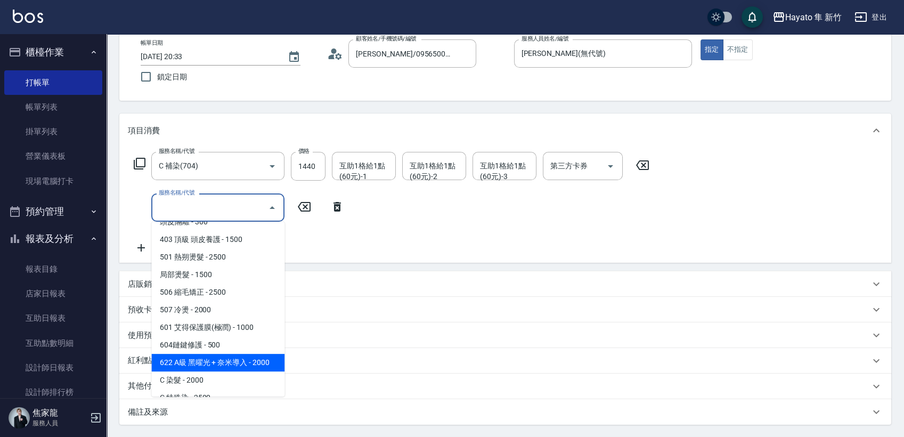
scroll to position [167, 0]
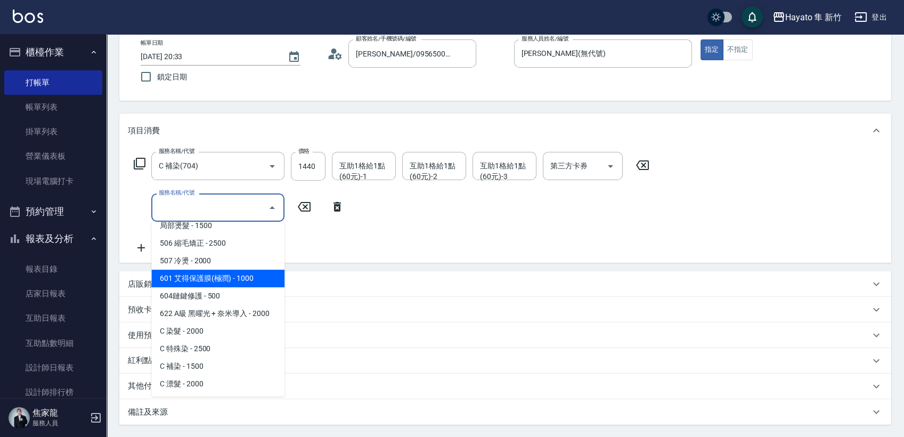
drag, startPoint x: 214, startPoint y: 280, endPoint x: 288, endPoint y: 191, distance: 115.3
click at [220, 275] on span "601 艾得保護膜(極潤) - 1000" at bounding box center [217, 279] width 133 height 18
type input "601 艾得保護膜(極潤)(601)"
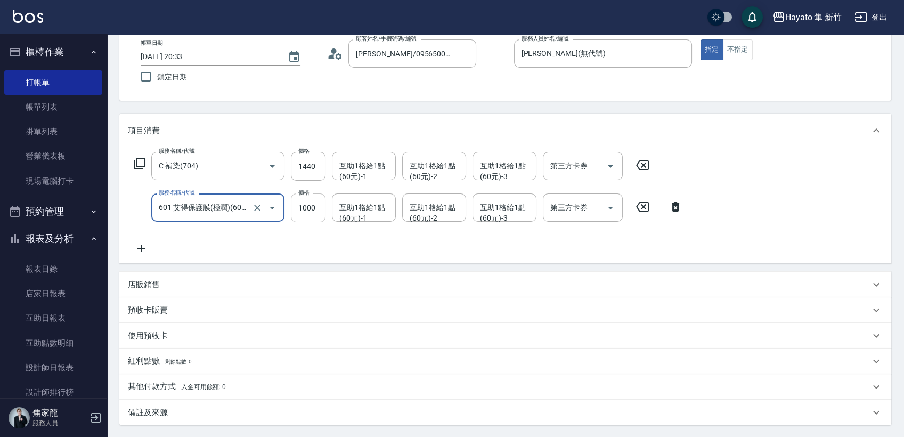
click at [315, 199] on input "1000" at bounding box center [308, 207] width 35 height 29
type input "800"
click at [306, 242] on div "服務名稱/代號 C 補染(704) 服務名稱/代號 價格 1440 價格 互助1格給1點(60元)-1 互助1格給1點(60元)-1 互助1格給1點(60元)…" at bounding box center [408, 203] width 561 height 103
click at [377, 173] on input "互助1格給1點(60元)-1" at bounding box center [364, 166] width 54 height 19
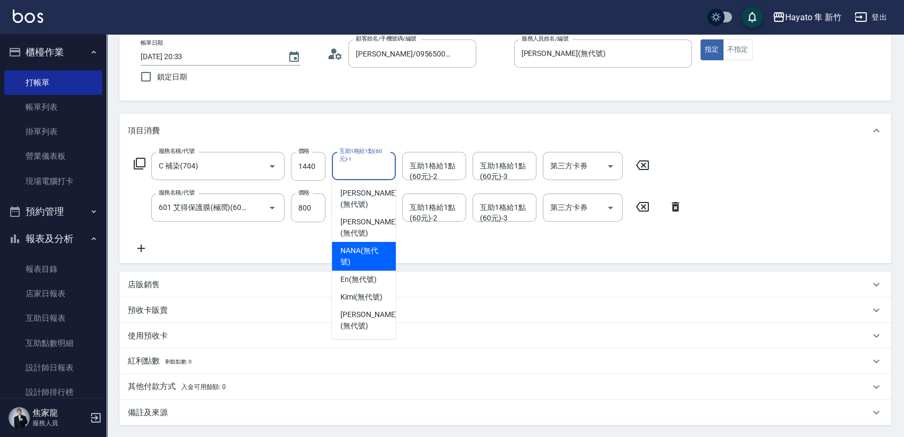
click at [354, 242] on div "NANA (無代號)" at bounding box center [364, 256] width 64 height 29
type input "NANA(無代號)"
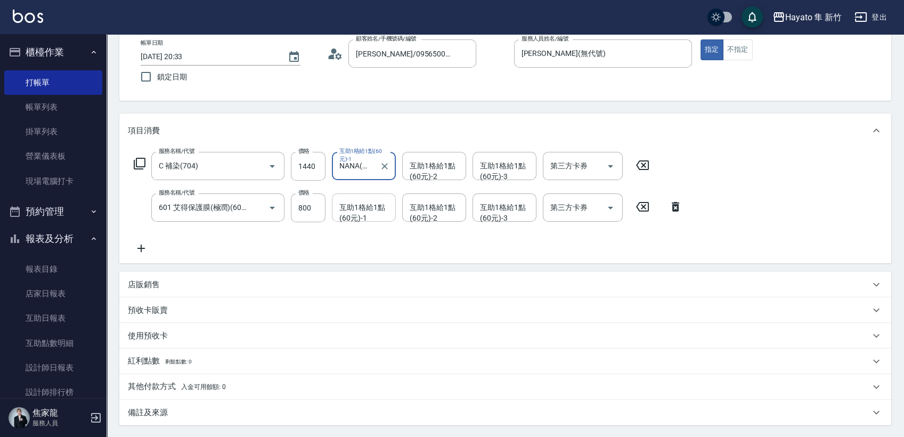
click at [352, 219] on div "互助1格給1點(60元)-1" at bounding box center [364, 207] width 64 height 28
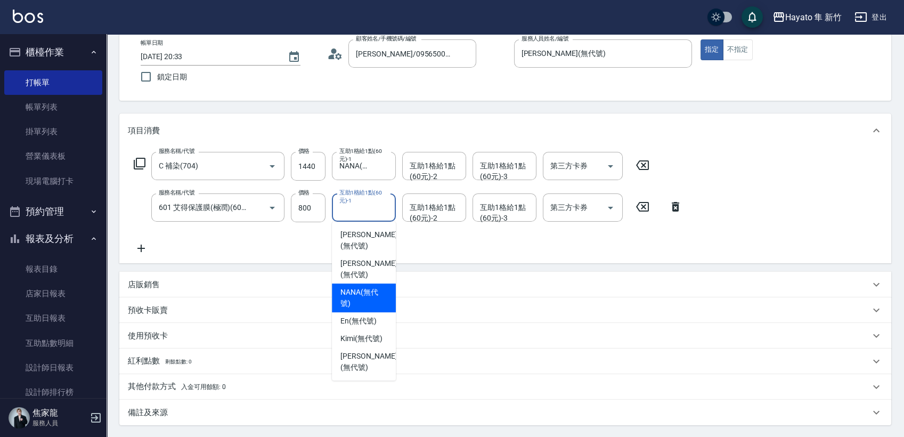
click at [368, 287] on span "NANA (無代號)" at bounding box center [363, 298] width 47 height 22
type input "NANA(無代號)"
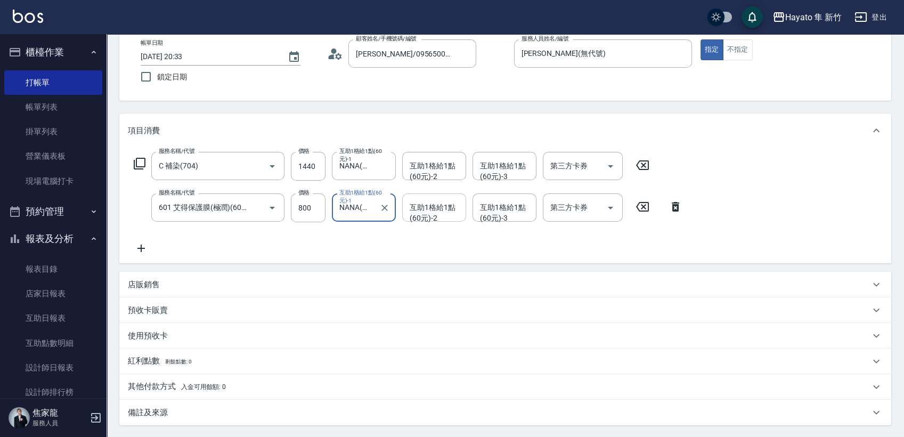
click at [442, 205] on div "互助1格給1點(60元)-2 互助1格給1點(60元)-2" at bounding box center [434, 207] width 64 height 28
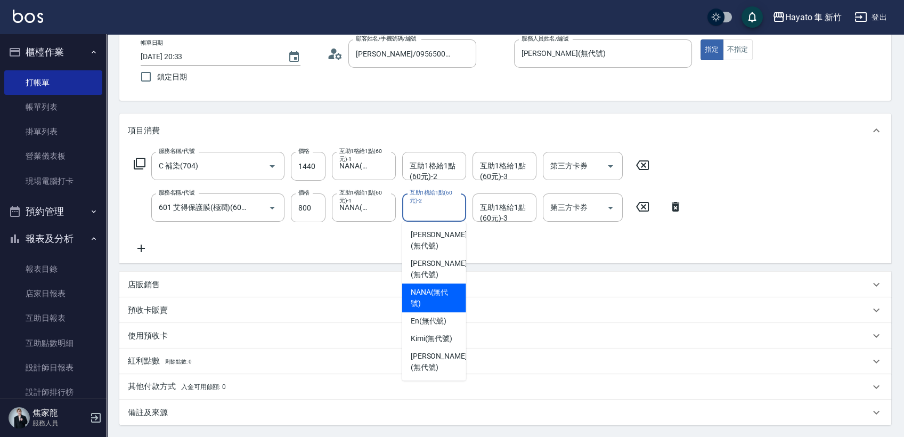
click at [441, 287] on span "NANA (無代號)" at bounding box center [434, 298] width 47 height 22
type input "NANA(無代號)"
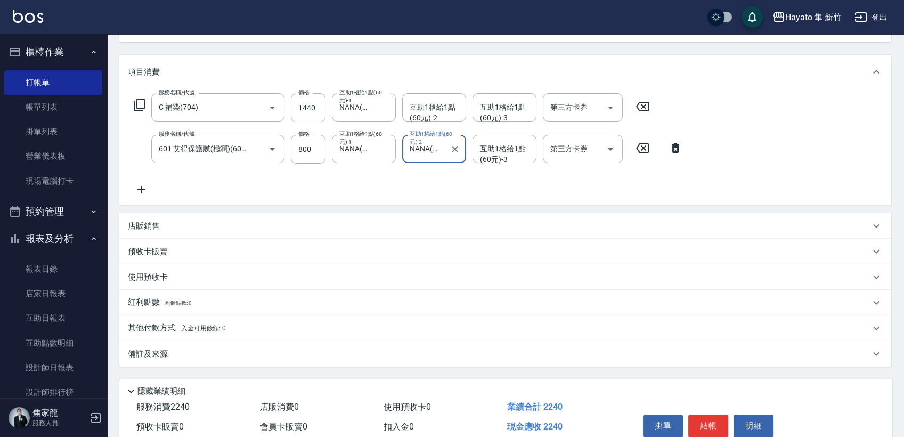
scroll to position [118, 0]
drag, startPoint x: 219, startPoint y: 354, endPoint x: 317, endPoint y: 390, distance: 105.0
click at [227, 355] on div "備註及來源" at bounding box center [499, 353] width 742 height 11
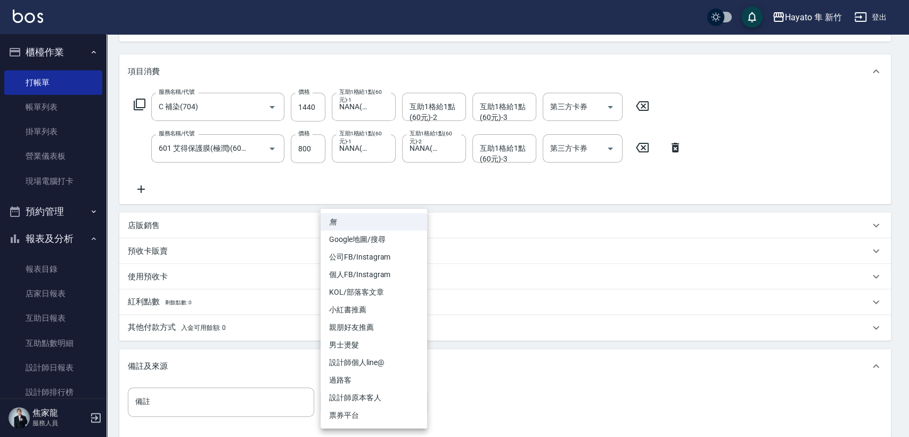
click at [377, 404] on body "Hayato 隼 新竹 登出 櫃檯作業 打帳單 帳單列表 掛單列表 營業儀表板 現場電腦打卡 預約管理 預約管理 報表及分析 報表目錄 店家日報表 互助日報表…" at bounding box center [454, 218] width 909 height 672
click at [354, 395] on li "設計師原本客人" at bounding box center [374, 398] width 107 height 18
type input "設計師原本客人"
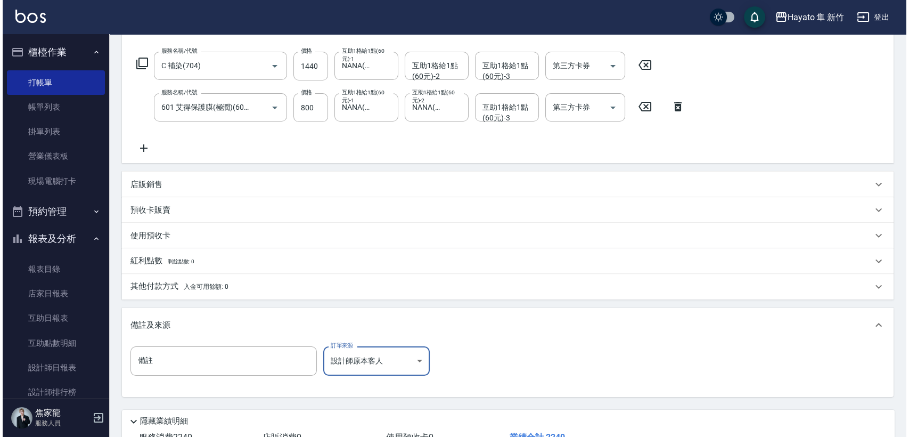
scroll to position [238, 0]
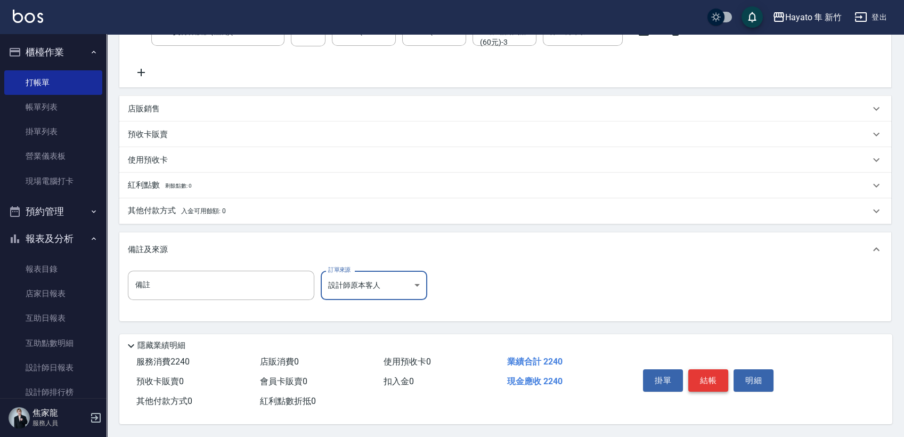
click at [712, 380] on button "結帳" at bounding box center [708, 380] width 40 height 22
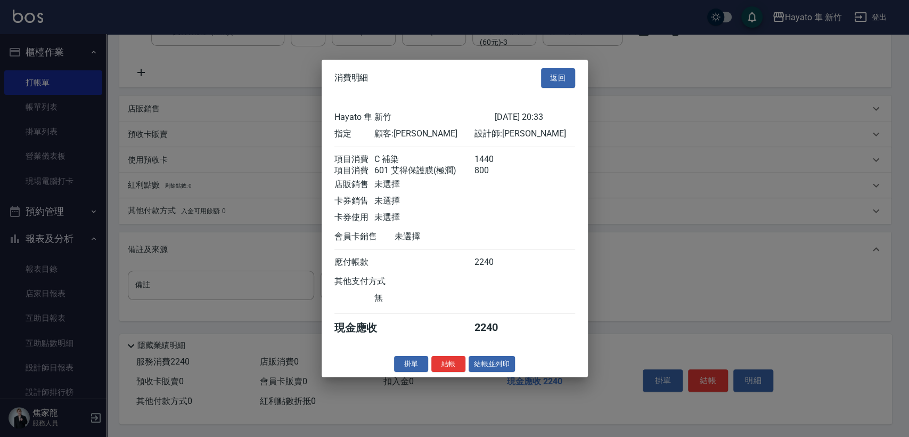
click at [452, 357] on div "消費明細 返回 Hayato 隼 新竹 [DATE] 20:33 指定 顧客: [PERSON_NAME] 設計師: [PERSON_NAME] 項目消費 C…" at bounding box center [455, 218] width 266 height 317
click at [452, 367] on button "結帳" at bounding box center [448, 363] width 34 height 17
type input "[DATE] 20:34"
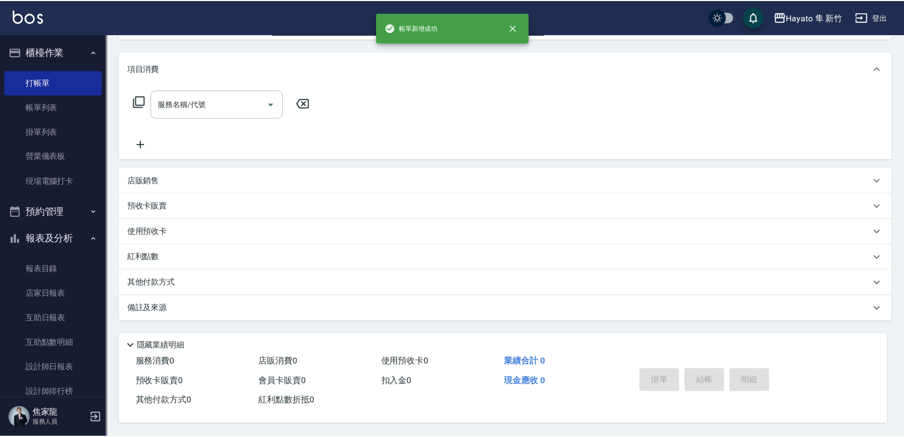
scroll to position [0, 0]
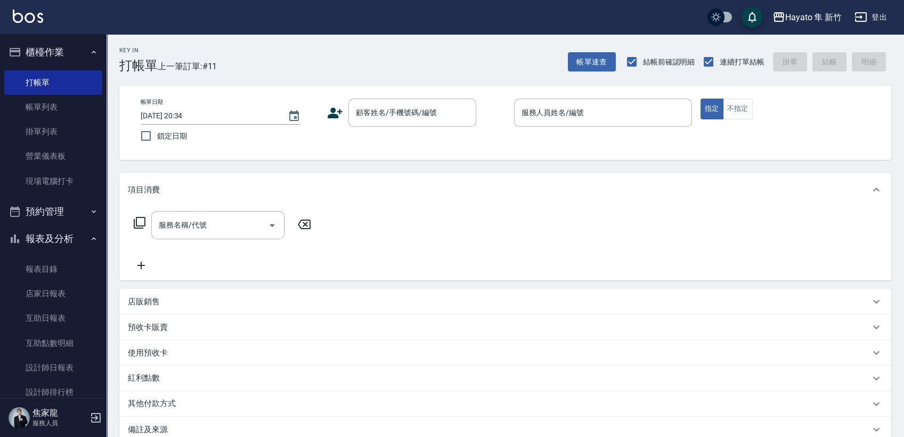
click at [325, 120] on div "帳單日期 [DATE] 20:34 鎖定日期 顧客姓名/手機號碼/編號 顧客姓名/手機號碼/編號 服務人員姓名/編號 服務人員姓名/編號 指定 不指定" at bounding box center [505, 123] width 746 height 48
click at [337, 119] on icon at bounding box center [335, 113] width 16 height 16
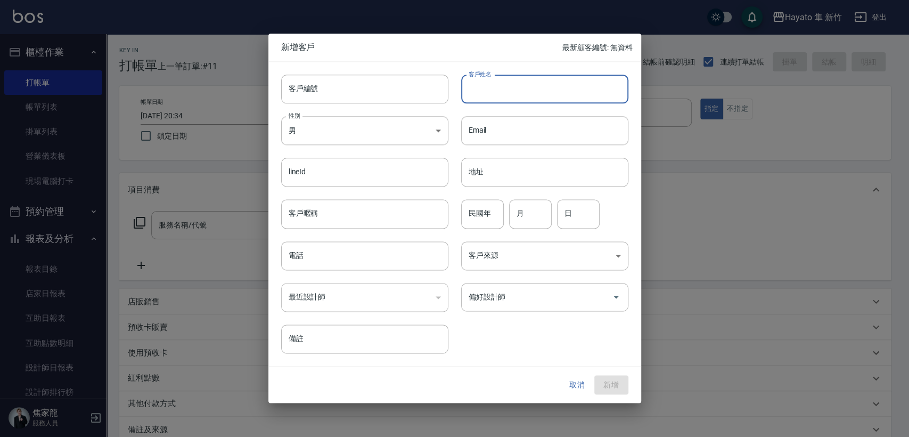
click at [494, 85] on input "客戶姓名" at bounding box center [544, 89] width 167 height 29
click at [495, 83] on input "[PERSON_NAME]" at bounding box center [544, 89] width 167 height 29
drag, startPoint x: 468, startPoint y: 78, endPoint x: 526, endPoint y: 82, distance: 58.7
click at [526, 82] on input "[PERSON_NAME]" at bounding box center [544, 89] width 167 height 29
type input "[PERSON_NAME]"
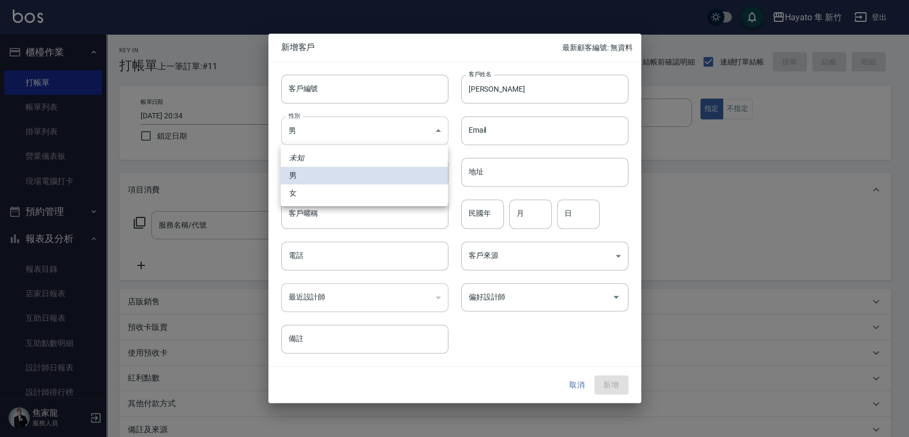
drag, startPoint x: 368, startPoint y: 133, endPoint x: 388, endPoint y: 213, distance: 82.4
click at [366, 134] on body "Hayato 隼 新竹 登出 櫃檯作業 打帳單 帳單列表 掛單列表 營業儀表板 現場電腦打卡 預約管理 預約管理 報表及分析 報表目錄 店家日報表 互助日報表…" at bounding box center [454, 279] width 909 height 558
click at [394, 190] on li "女" at bounding box center [364, 193] width 167 height 18
type input "[DEMOGRAPHIC_DATA]"
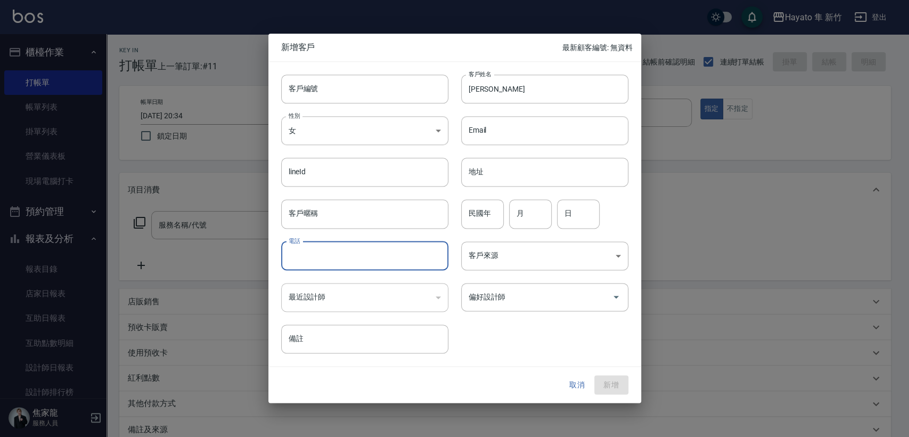
click at [369, 249] on input "電話" at bounding box center [364, 255] width 167 height 29
type input "0919068032"
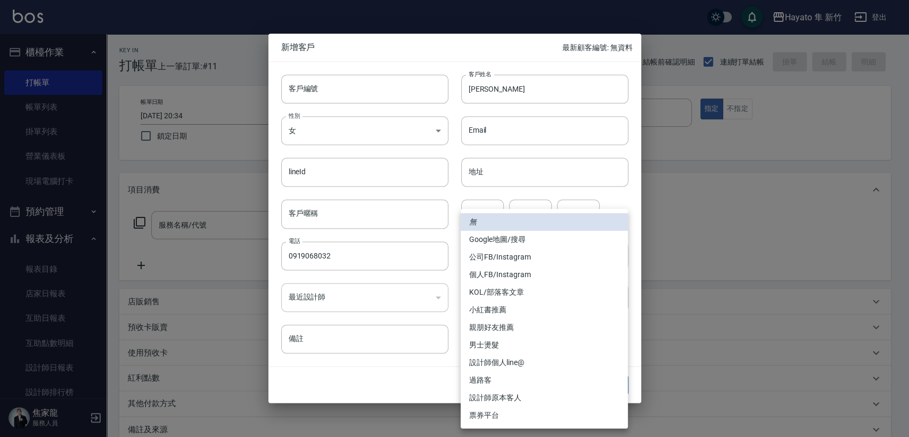
click at [541, 258] on body "Hayato 隼 新竹 登出 櫃檯作業 打帳單 帳單列表 掛單列表 營業儀表板 現場電腦打卡 預約管理 預約管理 報表及分析 報表目錄 店家日報表 互助日報表…" at bounding box center [454, 279] width 909 height 558
click at [509, 271] on li "個人FB/Instagram" at bounding box center [544, 275] width 167 height 18
type input "個人FB/Instagram"
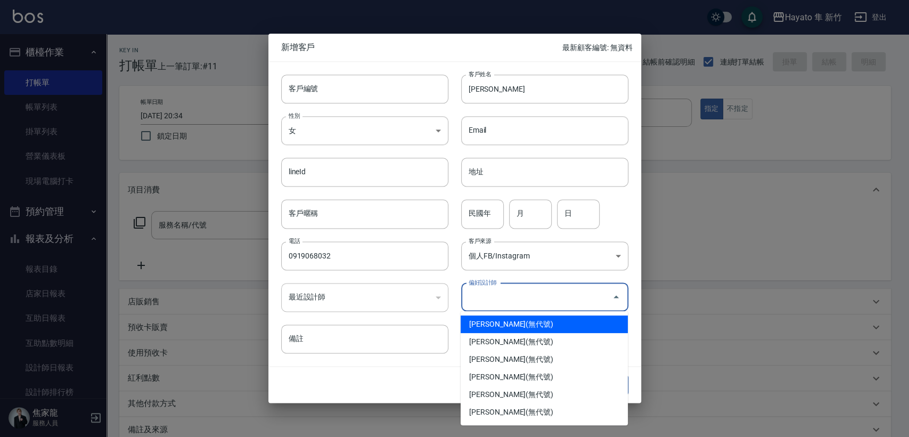
click at [507, 297] on input "偏好設計師" at bounding box center [537, 297] width 142 height 19
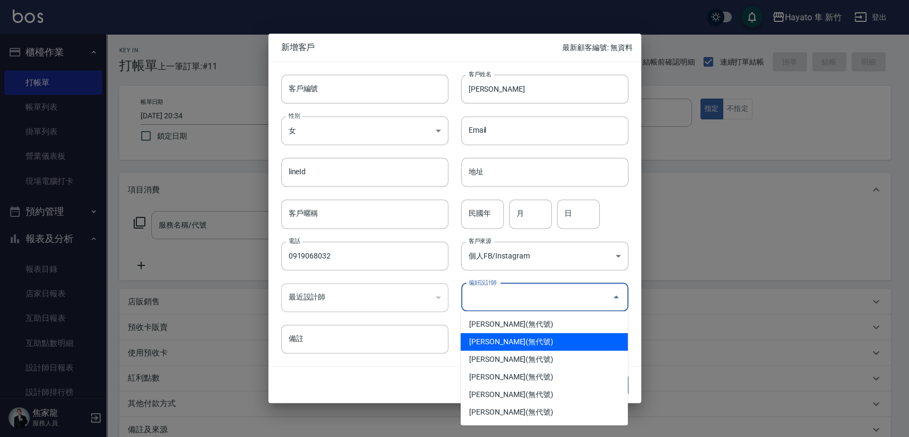
click at [506, 342] on li "[PERSON_NAME](無代號)" at bounding box center [544, 342] width 167 height 18
type input "[PERSON_NAME]"
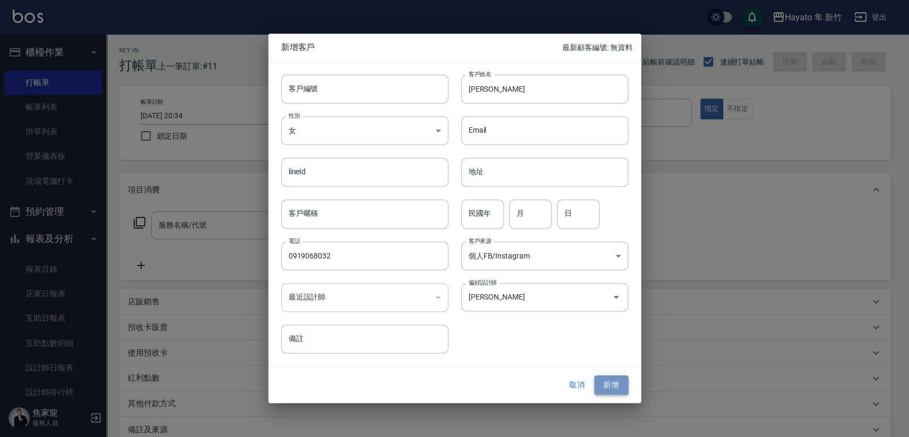
click at [607, 380] on button "新增" at bounding box center [611, 385] width 34 height 20
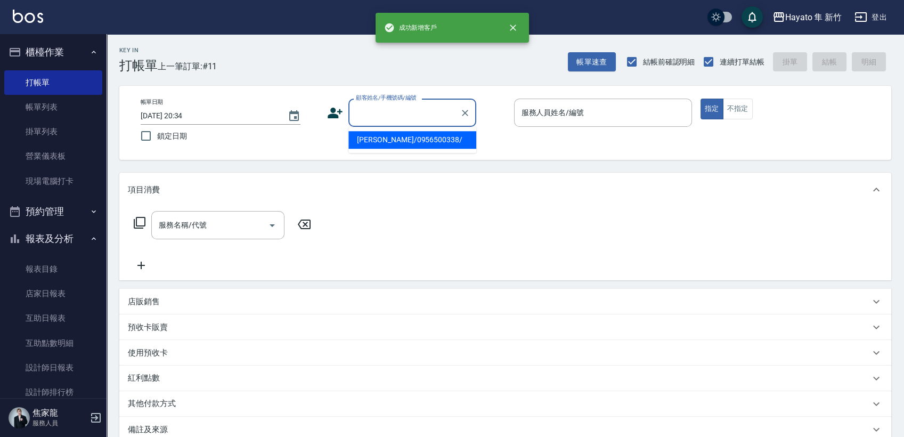
click at [382, 110] on input "顧客姓名/手機號碼/編號" at bounding box center [404, 112] width 102 height 19
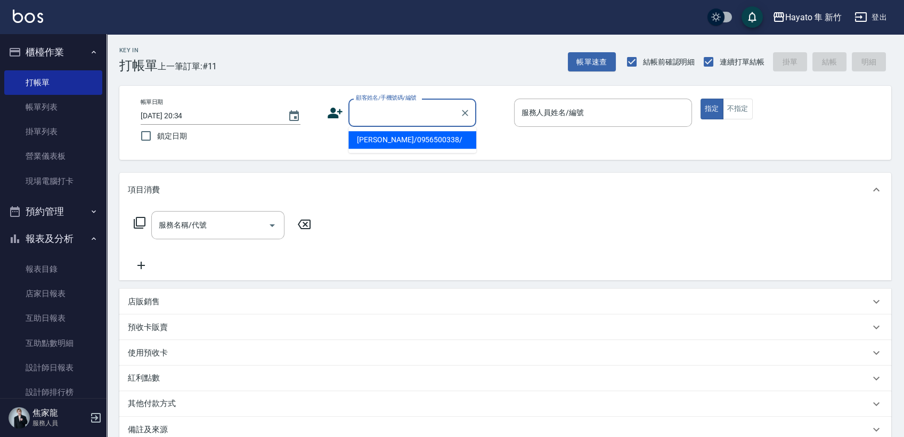
paste input "[PERSON_NAME]"
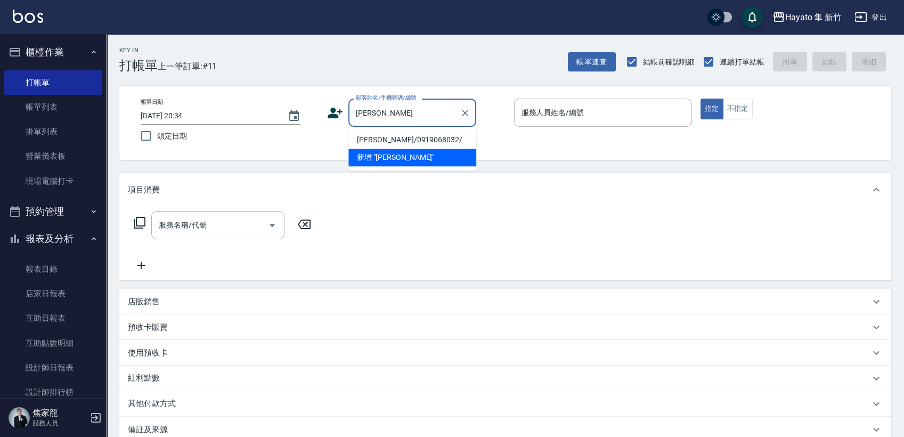
click at [378, 140] on li "[PERSON_NAME]/0919068032/" at bounding box center [412, 140] width 128 height 18
type input "[PERSON_NAME]/0919068032/"
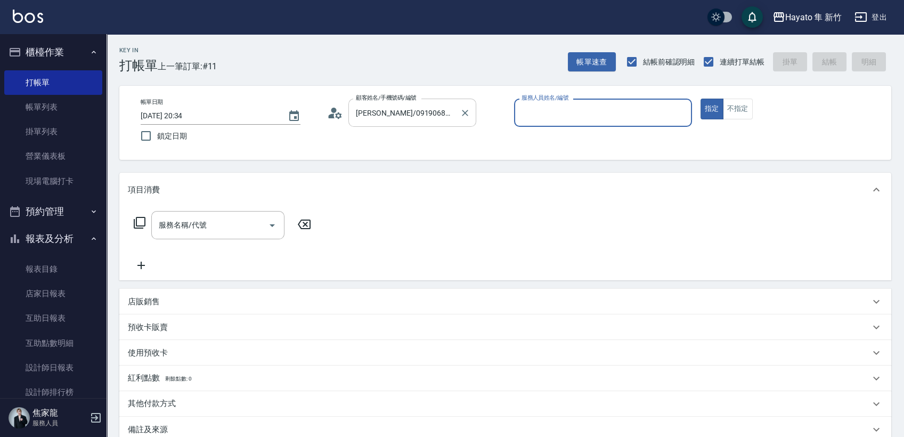
type input "[PERSON_NAME](無代號)"
click at [337, 111] on icon at bounding box center [335, 113] width 16 height 16
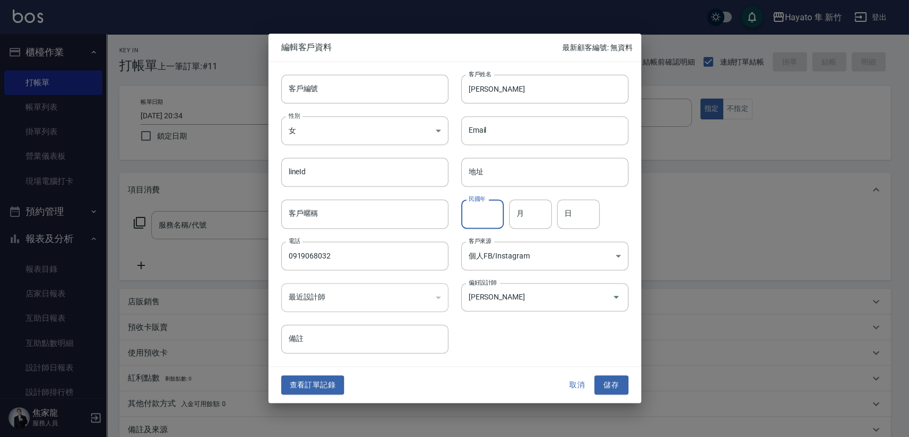
click at [472, 210] on input "民國年" at bounding box center [482, 214] width 43 height 29
type input "71"
click at [539, 209] on input "月" at bounding box center [530, 214] width 43 height 29
type input "2"
click at [597, 210] on input "日" at bounding box center [578, 214] width 43 height 29
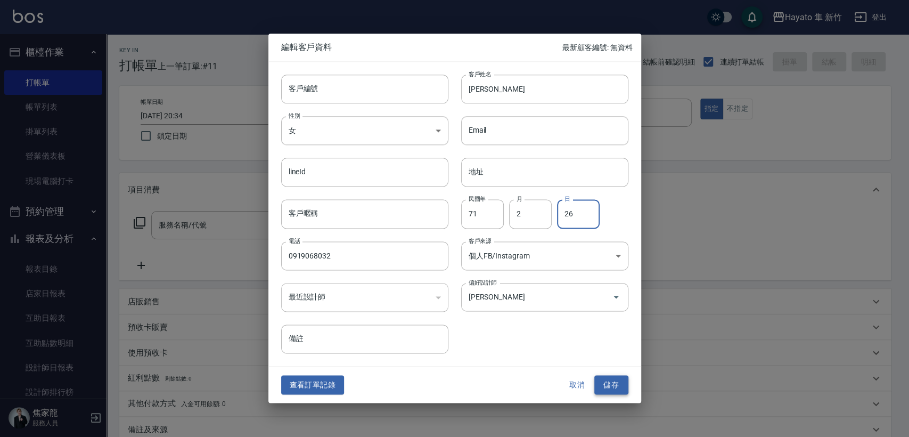
type input "26"
click at [604, 388] on button "儲存" at bounding box center [611, 385] width 34 height 20
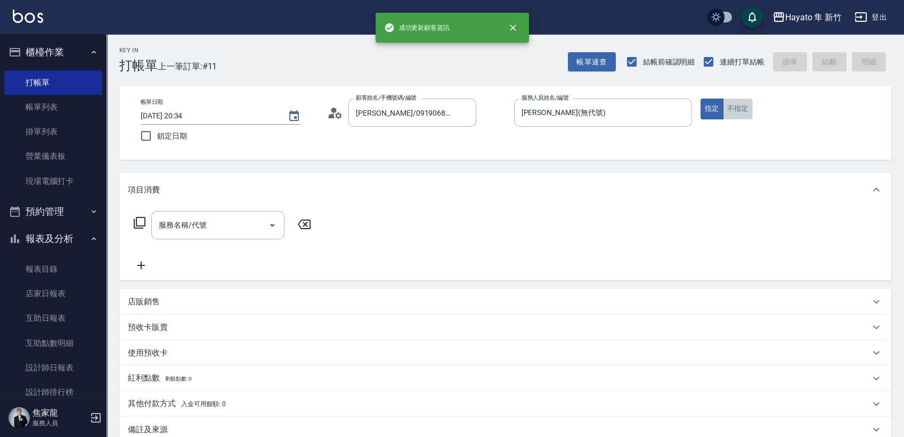
drag, startPoint x: 743, startPoint y: 105, endPoint x: 457, endPoint y: 193, distance: 298.9
click at [742, 107] on button "不指定" at bounding box center [738, 109] width 30 height 21
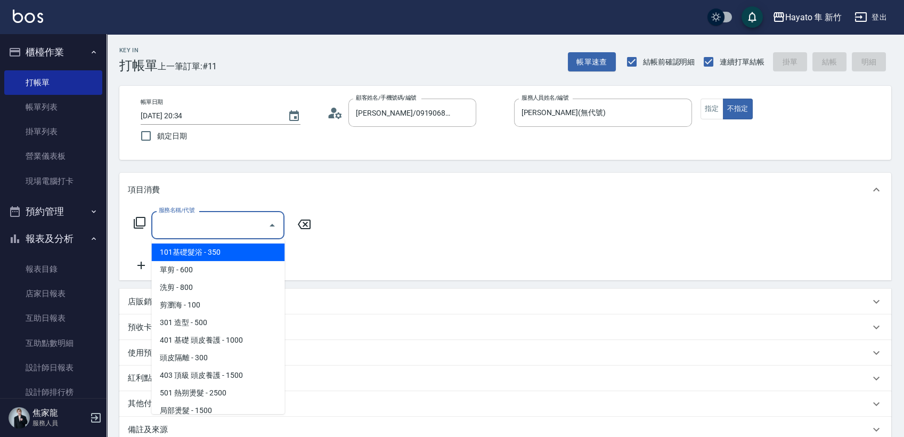
click at [165, 227] on input "服務名稱/代號" at bounding box center [210, 225] width 108 height 19
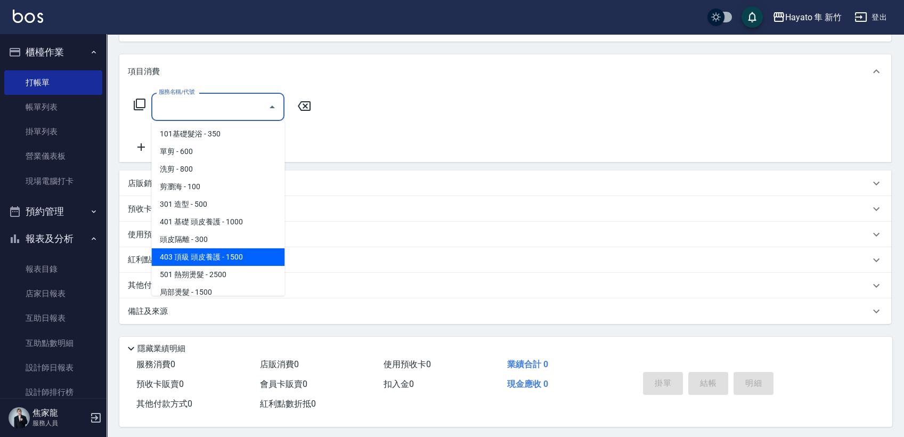
scroll to position [59, 0]
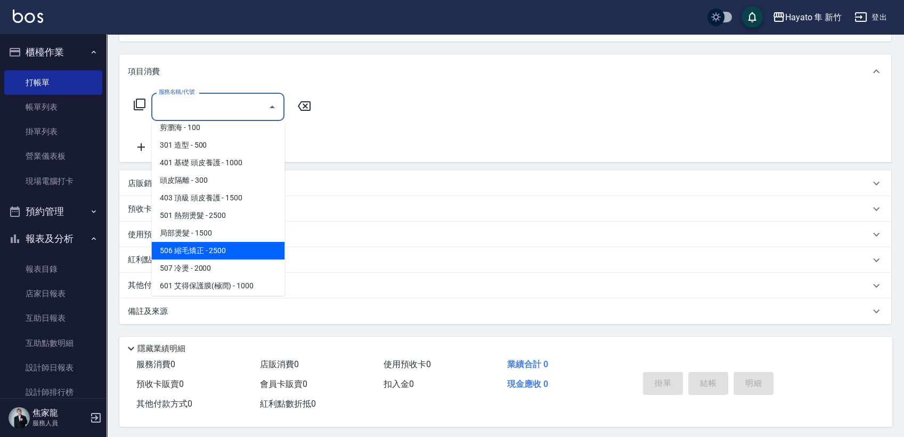
click at [229, 252] on span "506 縮毛矯正 - 2500" at bounding box center [217, 251] width 133 height 18
type input "506 縮毛矯正 (506)"
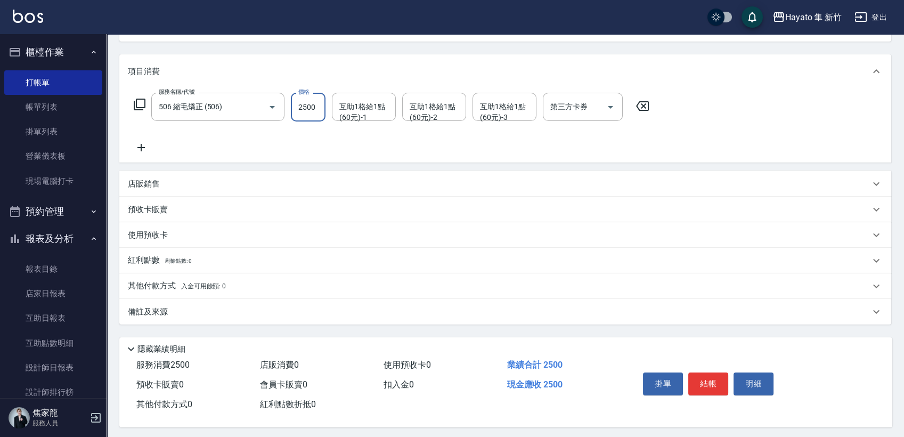
click at [303, 101] on input "2500" at bounding box center [308, 107] width 35 height 29
type input "1980"
click at [142, 150] on icon at bounding box center [141, 147] width 27 height 13
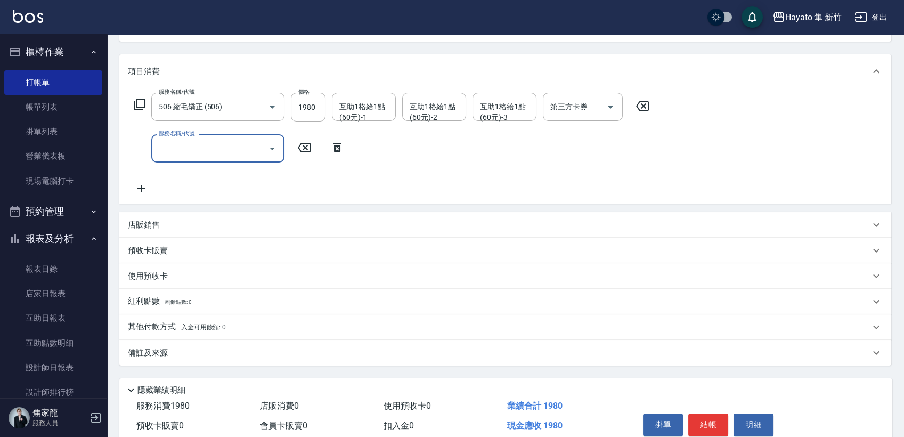
click at [202, 150] on input "服務名稱/代號" at bounding box center [210, 148] width 108 height 19
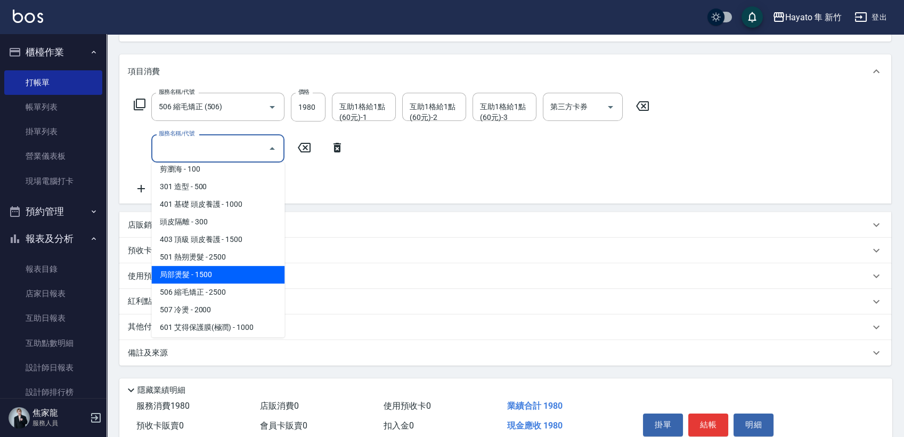
click at [201, 273] on span "局部燙髮 - 1500" at bounding box center [217, 275] width 133 height 18
type input "局部燙髮(502)"
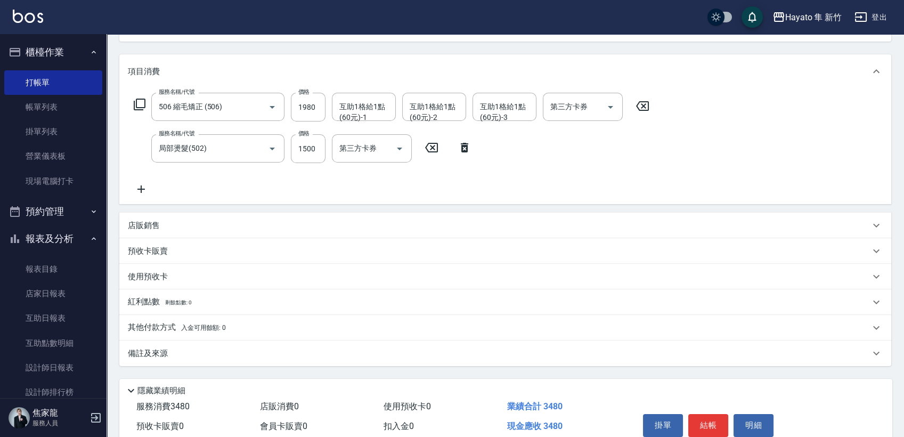
click at [148, 186] on icon at bounding box center [141, 189] width 27 height 13
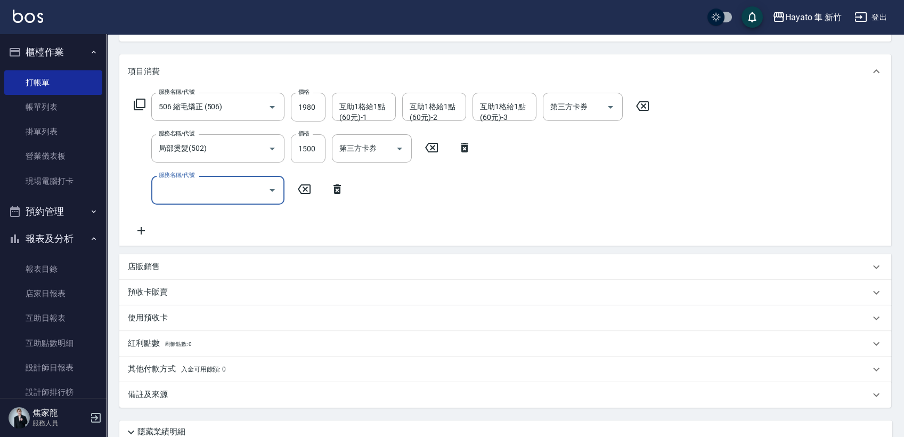
click at [183, 188] on input "服務名稱/代號" at bounding box center [210, 190] width 108 height 19
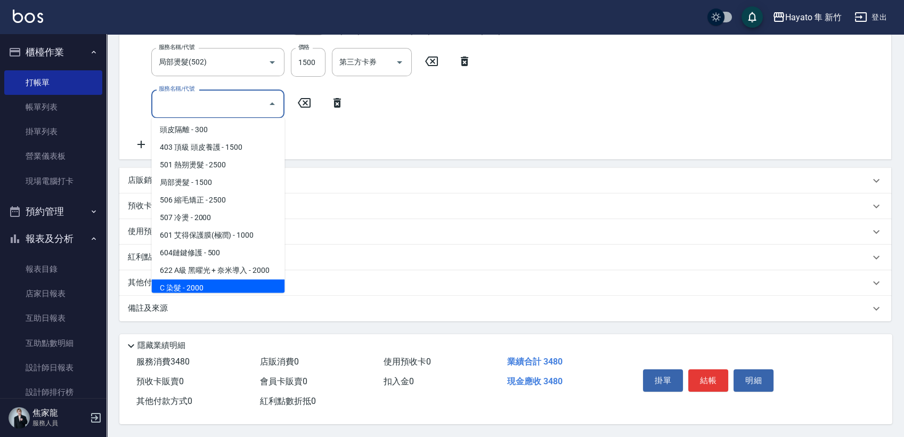
scroll to position [118, 0]
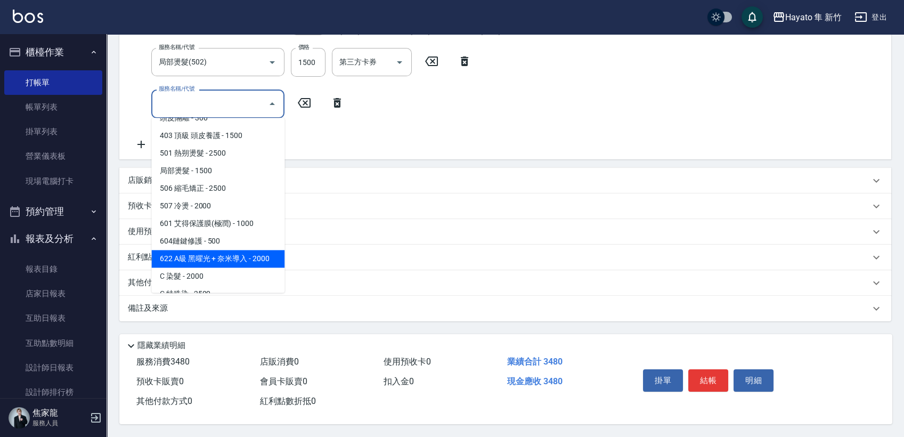
click at [226, 257] on span "622 A級 黑曜光 + 奈米導入 - 2000" at bounding box center [217, 259] width 133 height 18
type input "622 A級 黑曜光 + 奈米導入(622)"
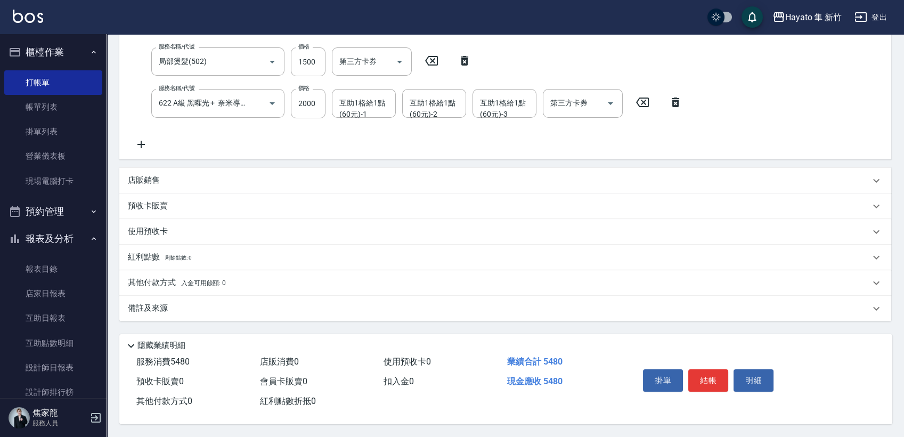
click at [368, 117] on div "服務名稱/代號 506 縮毛矯正 (506) 服務名稱/代號 價格 1980 價格 互助1格給1點(60元)-1 互助1格給1點(60元)-1 互助1格給1點…" at bounding box center [408, 78] width 561 height 144
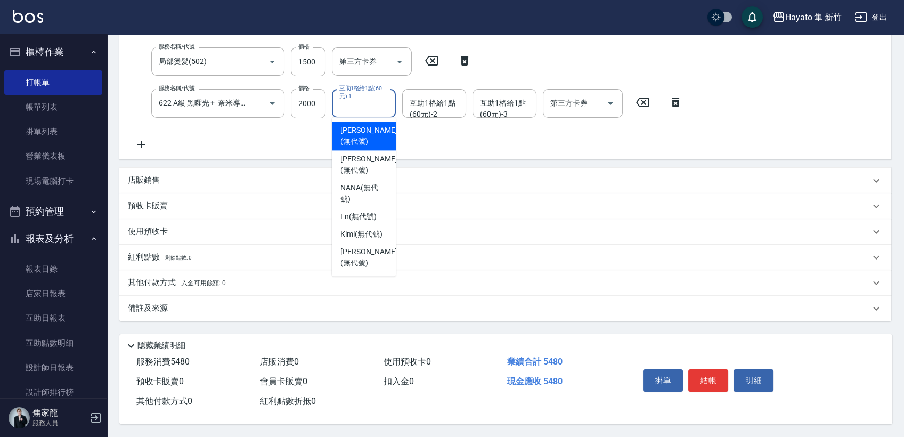
click at [370, 102] on input "互助1格給1點(60元)-1" at bounding box center [364, 103] width 54 height 19
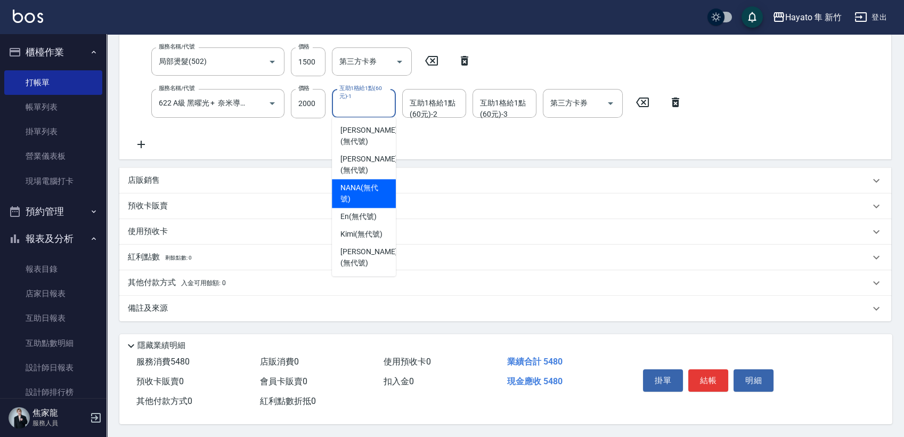
drag, startPoint x: 357, startPoint y: 163, endPoint x: 433, endPoint y: 95, distance: 102.2
click at [358, 182] on span "NANA (無代號)" at bounding box center [363, 193] width 47 height 22
type input "NANA(無代號)"
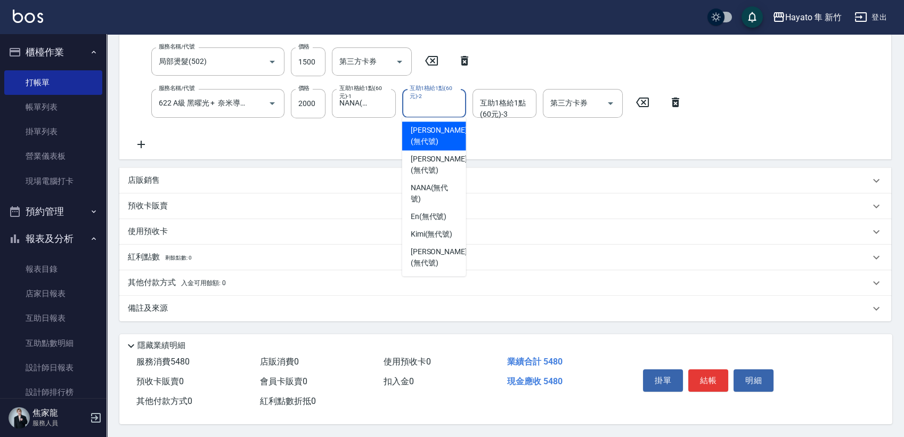
drag, startPoint x: 439, startPoint y: 105, endPoint x: 443, endPoint y: 142, distance: 36.5
click at [442, 107] on input "互助1格給1點(60元)-2" at bounding box center [434, 103] width 54 height 19
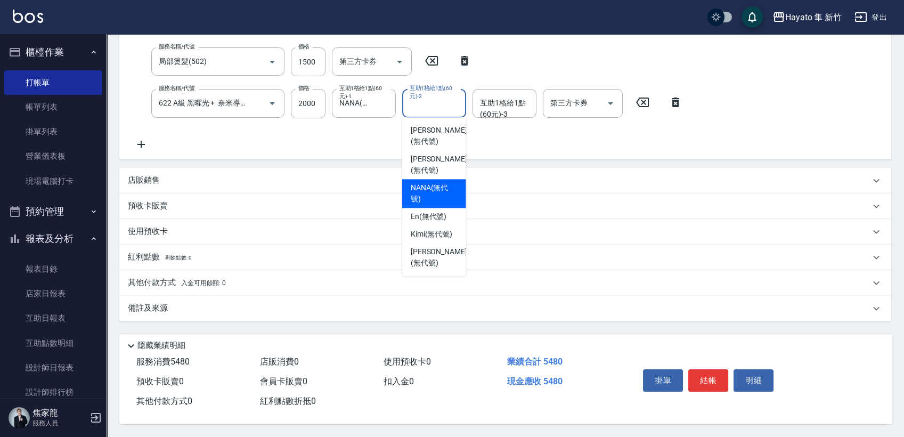
click at [439, 182] on span "NANA (無代號)" at bounding box center [434, 193] width 47 height 22
type input "NANA(無代號)"
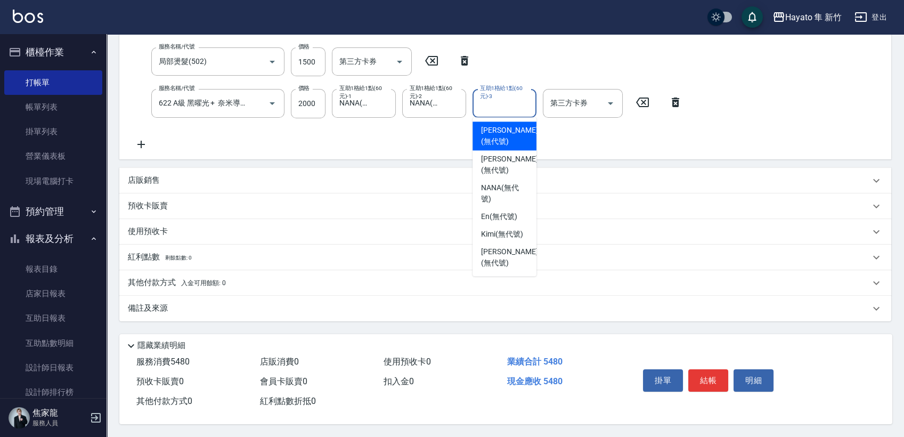
click at [513, 98] on div "互助1格給1點(60元)-3 互助1格給1點(60元)-3" at bounding box center [504, 103] width 64 height 28
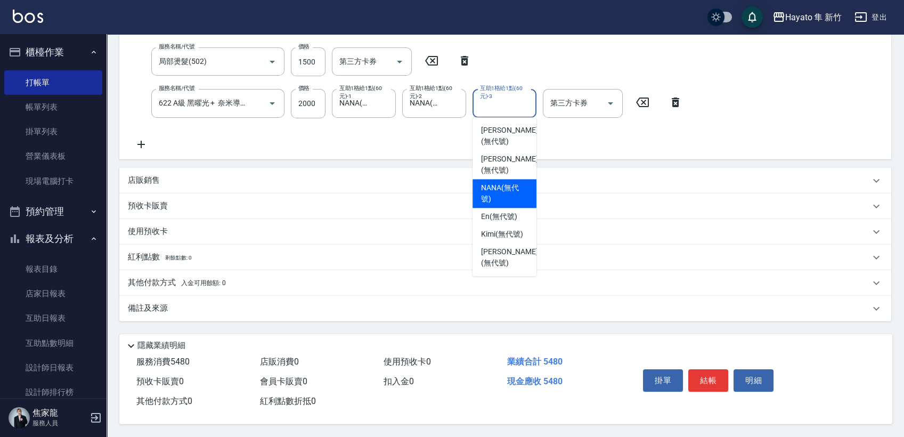
click at [509, 179] on div "NANA (無代號)" at bounding box center [504, 193] width 64 height 29
type input "NANA(無代號)"
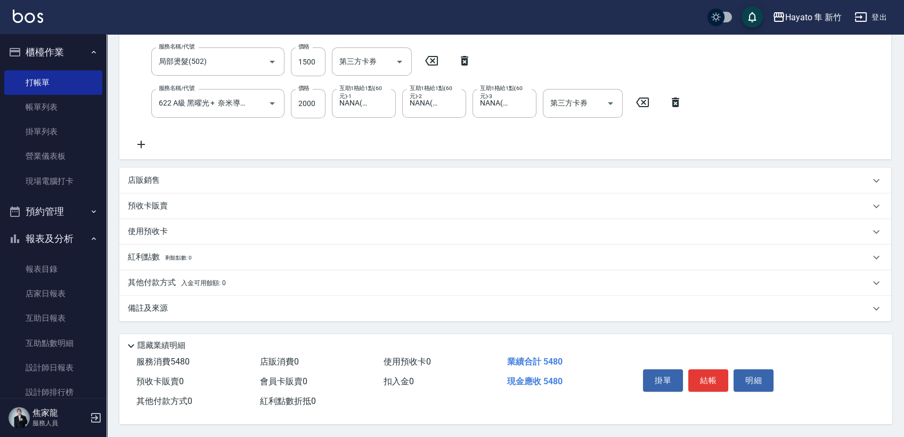
drag, startPoint x: 175, startPoint y: 176, endPoint x: 177, endPoint y: 227, distance: 51.7
click at [177, 177] on div "店販銷售" at bounding box center [499, 180] width 742 height 11
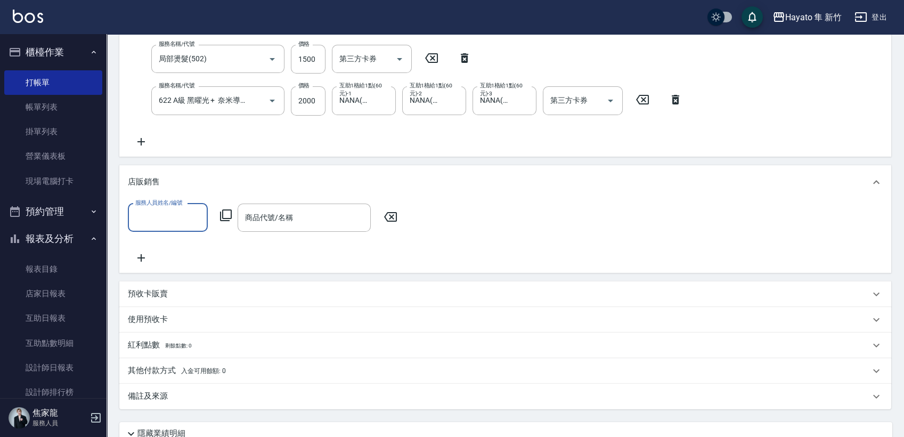
scroll to position [0, 0]
click at [148, 223] on input "服務人員姓名/編號" at bounding box center [168, 217] width 70 height 19
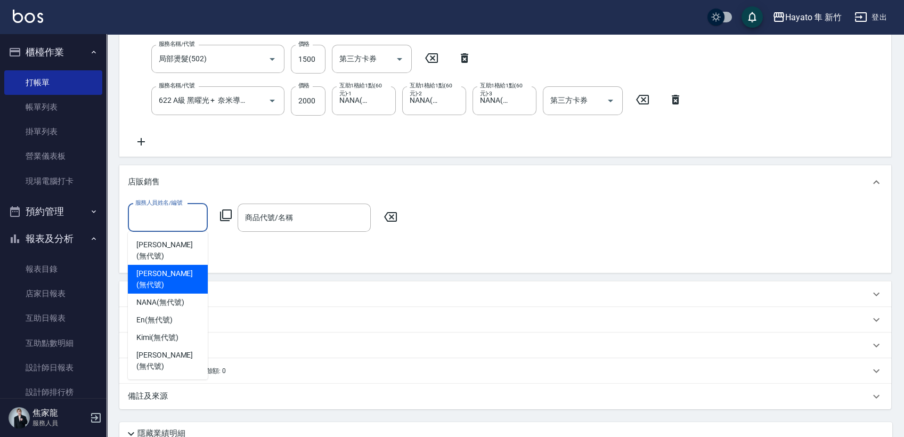
drag, startPoint x: 180, startPoint y: 262, endPoint x: 256, endPoint y: 240, distance: 78.9
click at [182, 265] on div "[PERSON_NAME] (無代號)" at bounding box center [168, 279] width 80 height 29
type input "[PERSON_NAME](無代號)"
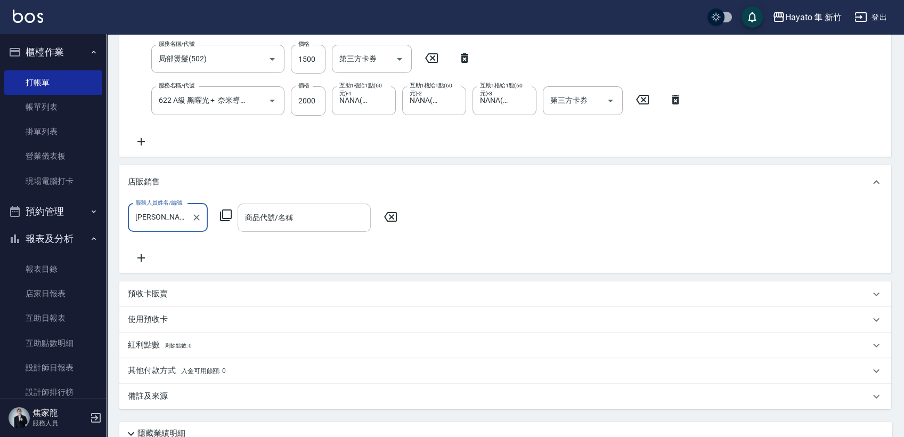
click at [290, 218] on input "商品代號/名稱" at bounding box center [304, 217] width 124 height 19
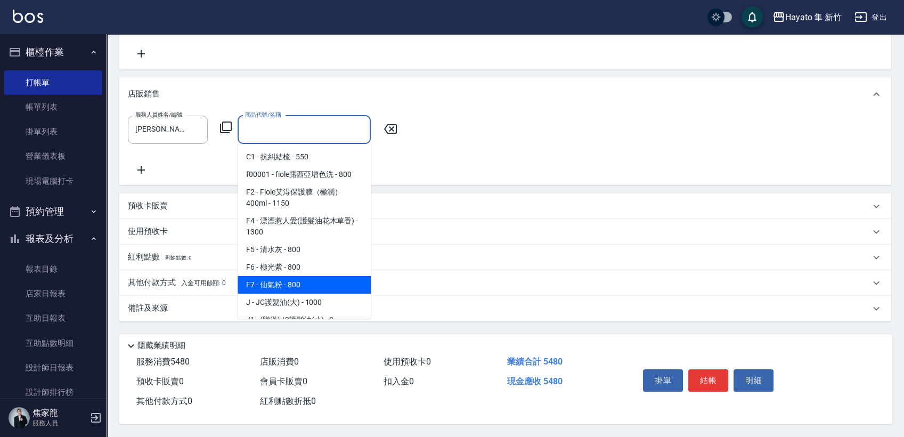
scroll to position [59, 0]
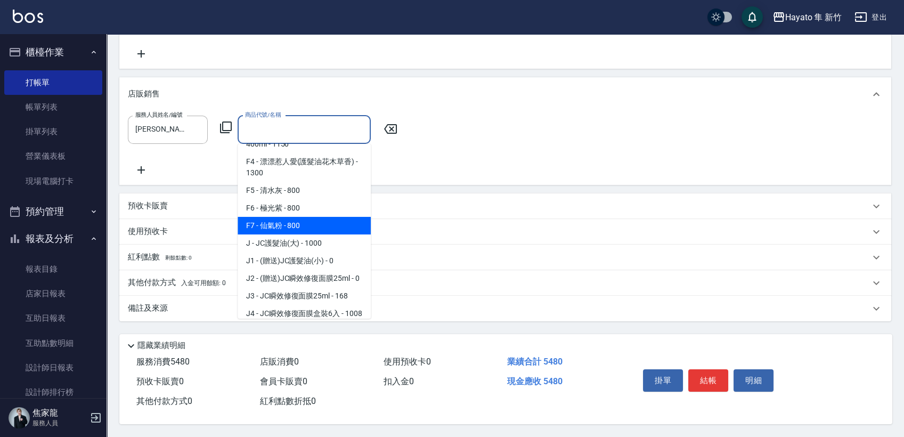
click at [306, 272] on span "J2 - (贈送)JC瞬效修復面膜25ml - 0" at bounding box center [304, 279] width 133 height 18
type input "(贈送)[PERSON_NAME]效修復面膜25ml"
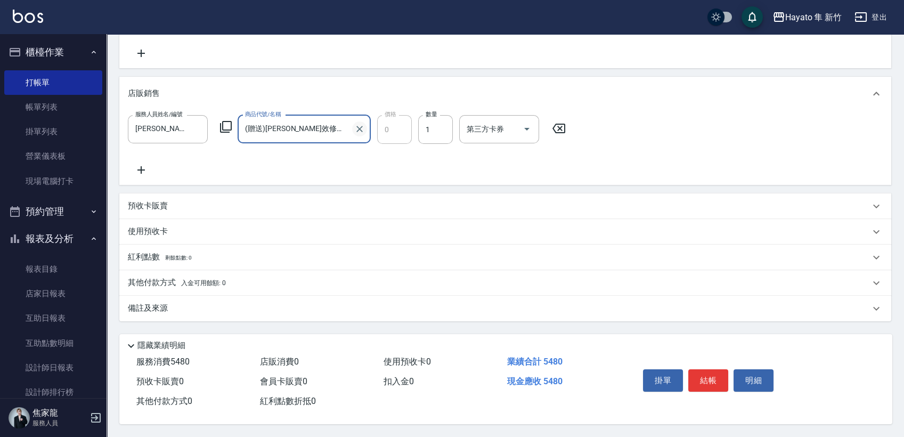
click at [357, 126] on icon "Clear" at bounding box center [359, 129] width 11 height 11
click at [299, 127] on input "商品代號/名稱" at bounding box center [304, 129] width 124 height 19
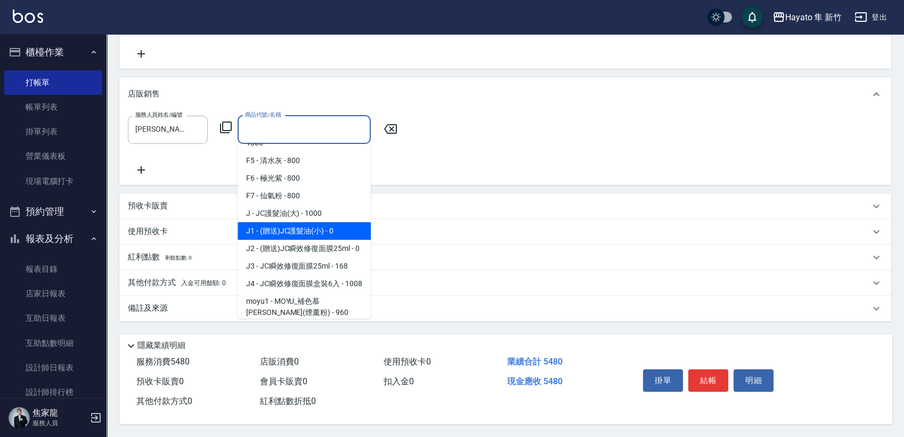
scroll to position [118, 0]
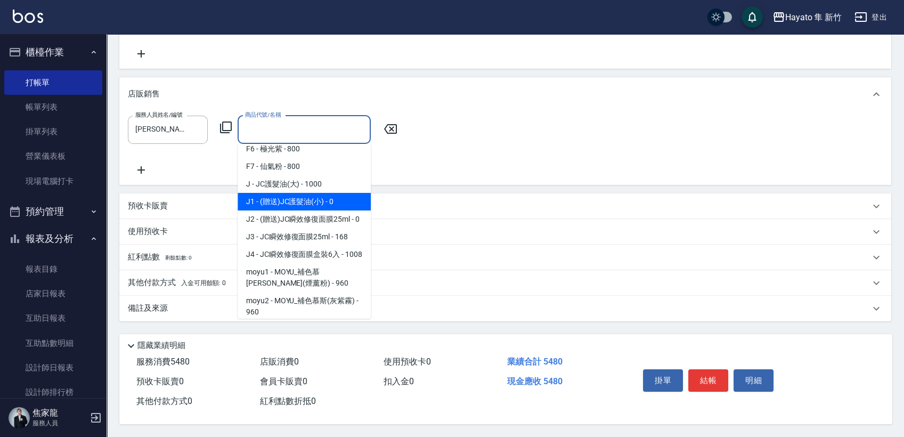
click at [278, 194] on span "J1 - (贈送)JC護髮油(小) - 0" at bounding box center [304, 202] width 133 height 18
type input "(贈送)JC護髮油(小)"
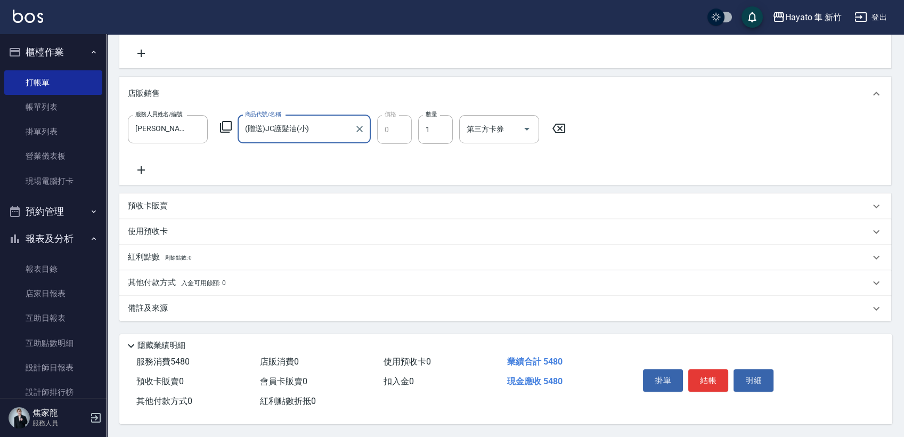
scroll to position [299, 0]
click at [220, 303] on div "備註及來源" at bounding box center [499, 308] width 742 height 11
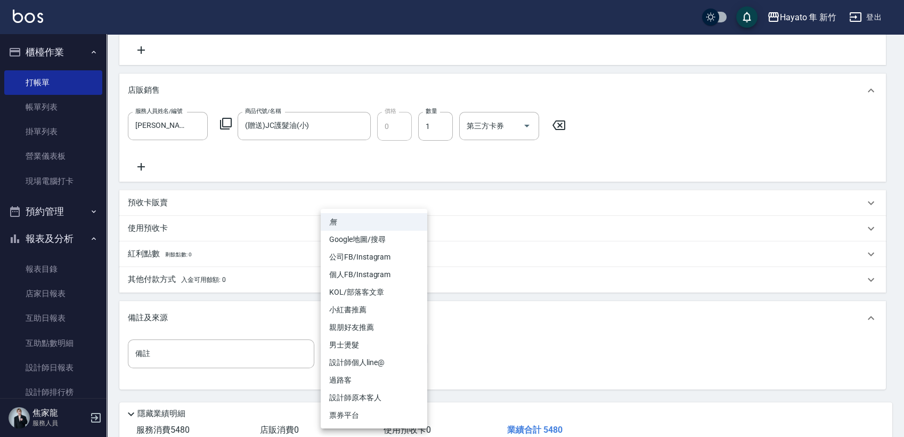
click at [356, 351] on body "Hayato 隼 新竹 登出 櫃檯作業 打帳單 帳單列表 掛單列表 營業儀表板 現場電腦打卡 預約管理 預約管理 報表及分析 報表目錄 店家日報表 互助日報表…" at bounding box center [452, 103] width 904 height 804
click at [356, 270] on li "個人FB/Instagram" at bounding box center [374, 275] width 107 height 18
type input "個人FB/Instagram"
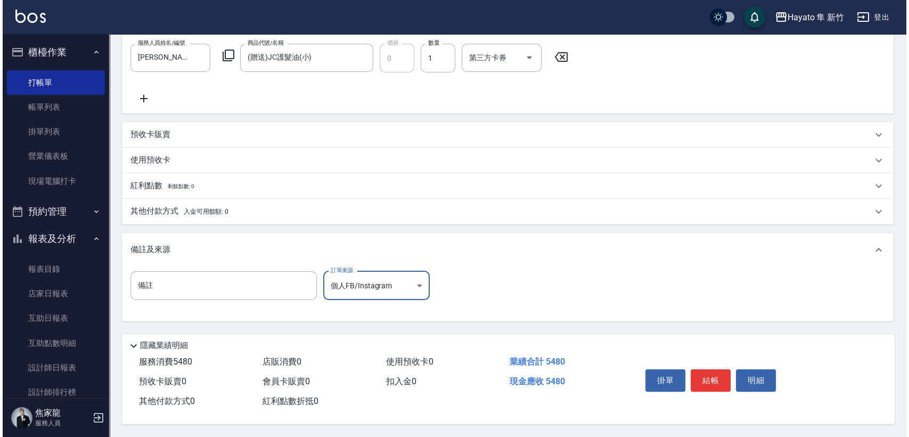
scroll to position [371, 0]
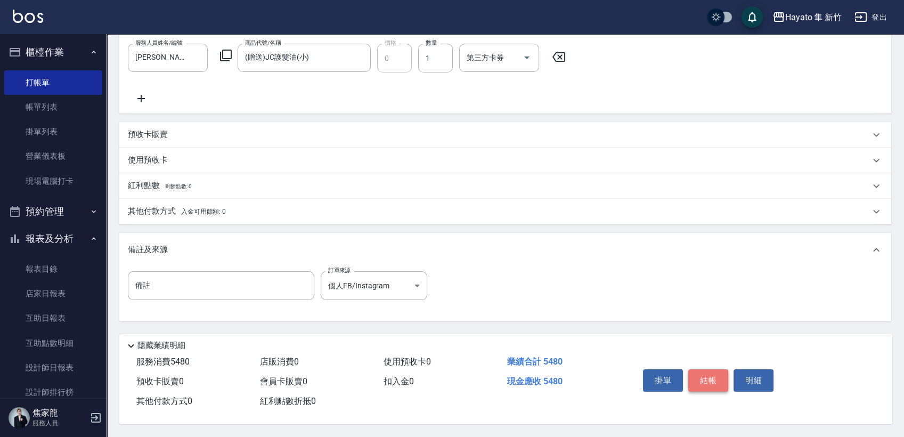
click at [698, 373] on button "結帳" at bounding box center [708, 380] width 40 height 22
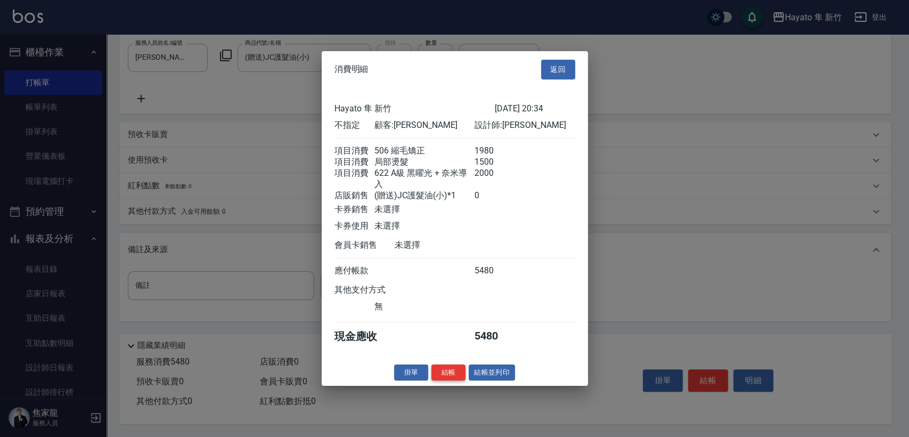
click at [454, 376] on button "結帳" at bounding box center [448, 372] width 34 height 17
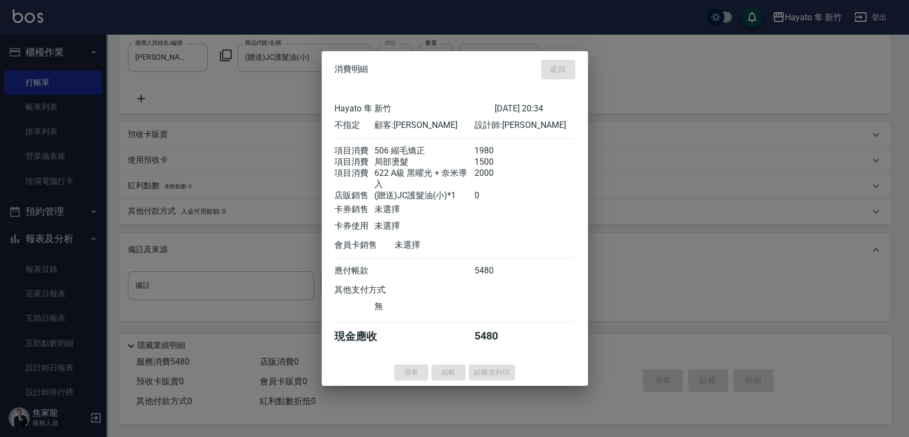
type input "[DATE] 20:36"
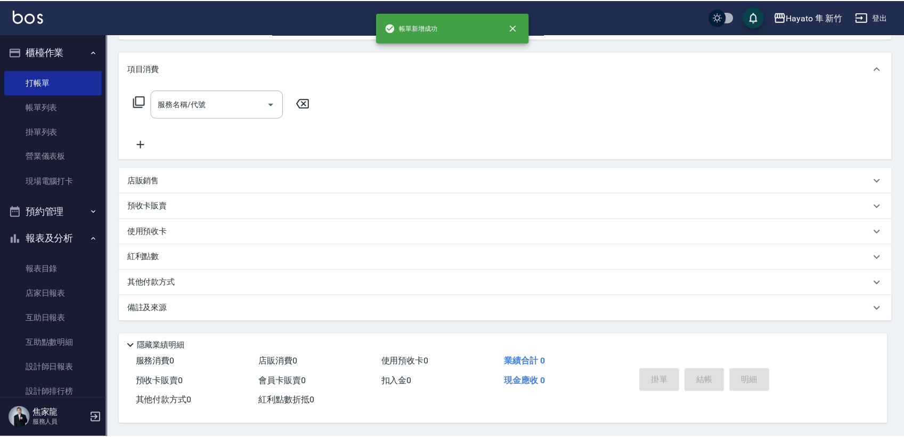
scroll to position [0, 0]
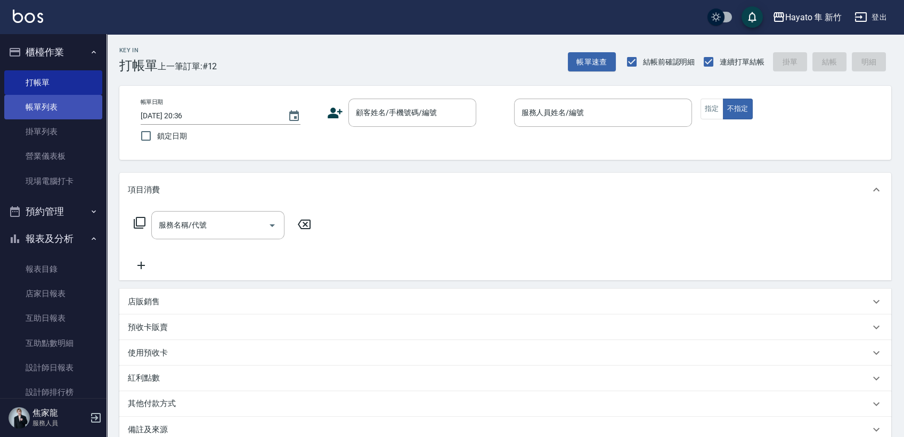
click at [58, 108] on link "帳單列表" at bounding box center [53, 107] width 98 height 25
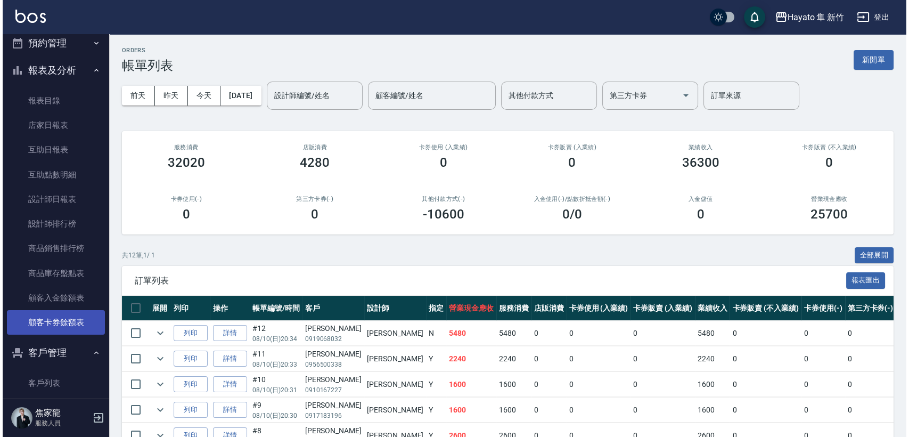
scroll to position [177, 0]
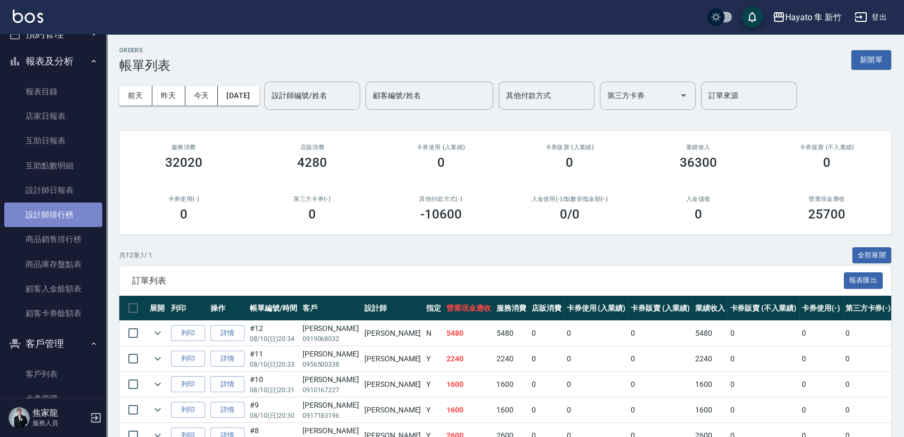
click at [62, 209] on link "設計師排行榜" at bounding box center [53, 214] width 98 height 25
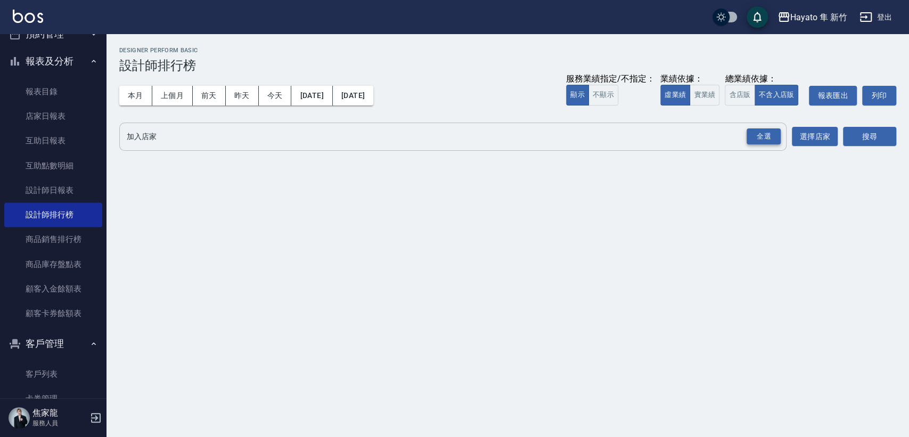
click at [756, 134] on div "全選" at bounding box center [764, 136] width 34 height 17
click at [862, 137] on button "搜尋" at bounding box center [869, 137] width 53 height 20
